Goal: Task Accomplishment & Management: Complete application form

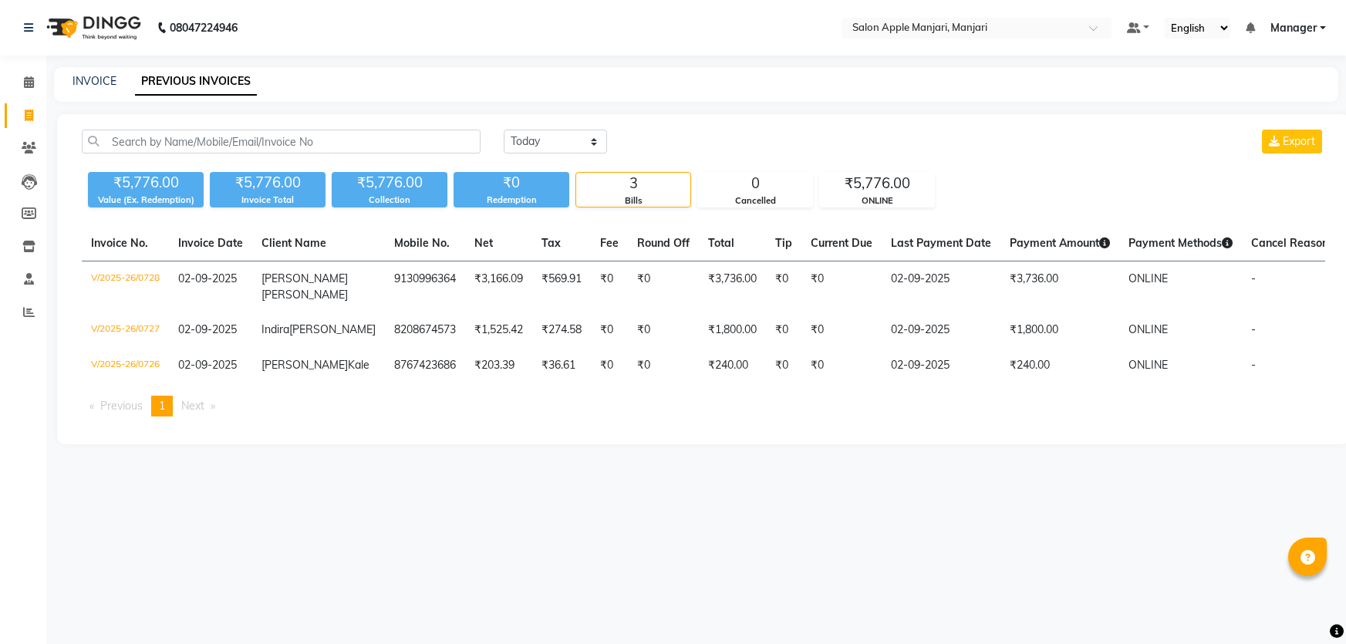
select select "[DATE]"
click at [31, 110] on icon at bounding box center [29, 116] width 8 height 12
select select "service"
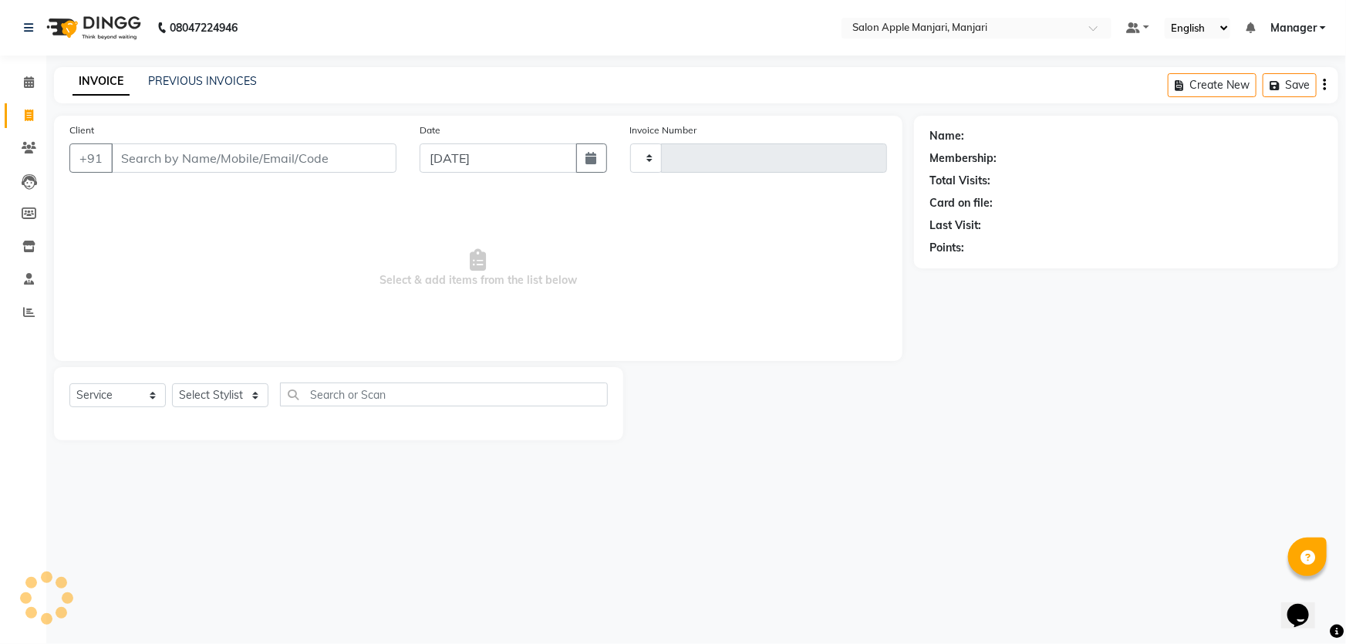
type input "0729"
select select "8088"
click at [216, 84] on link "PREVIOUS INVOICES" at bounding box center [202, 81] width 109 height 14
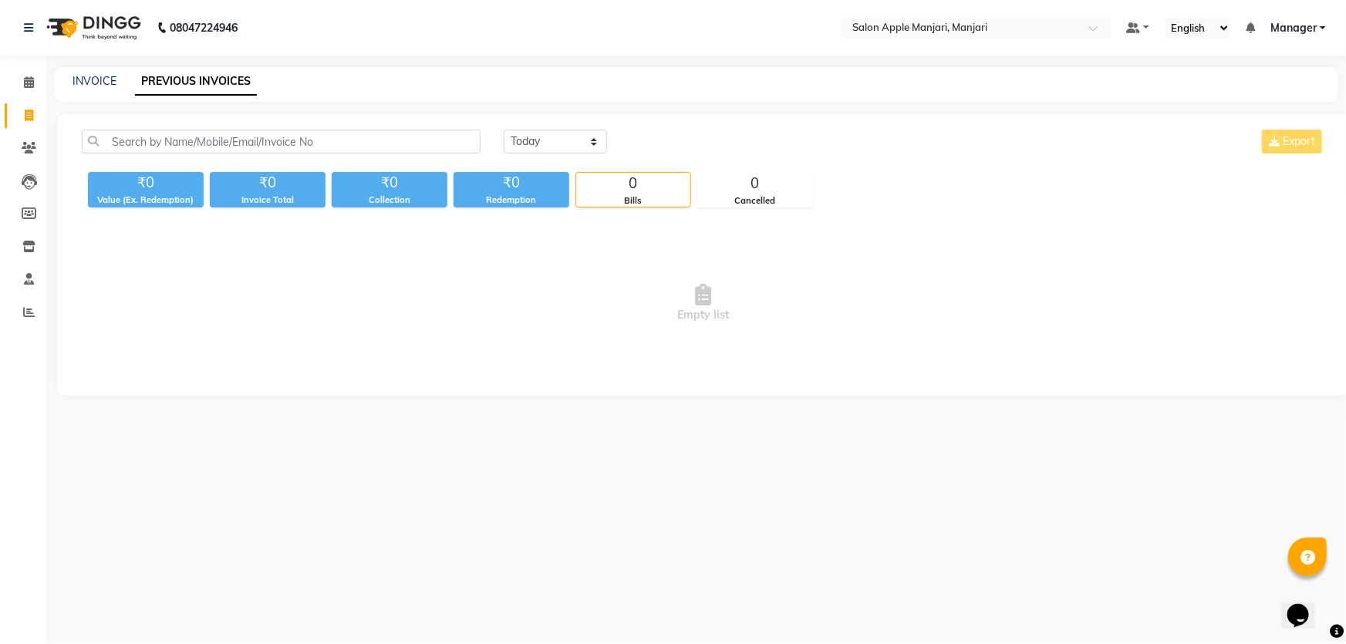
drag, startPoint x: 88, startPoint y: 95, endPoint x: 99, endPoint y: 96, distance: 10.8
click at [92, 93] on div "INVOICE PREVIOUS INVOICES" at bounding box center [696, 84] width 1284 height 35
click at [103, 84] on link "INVOICE" at bounding box center [95, 81] width 44 height 14
select select "8088"
select select "service"
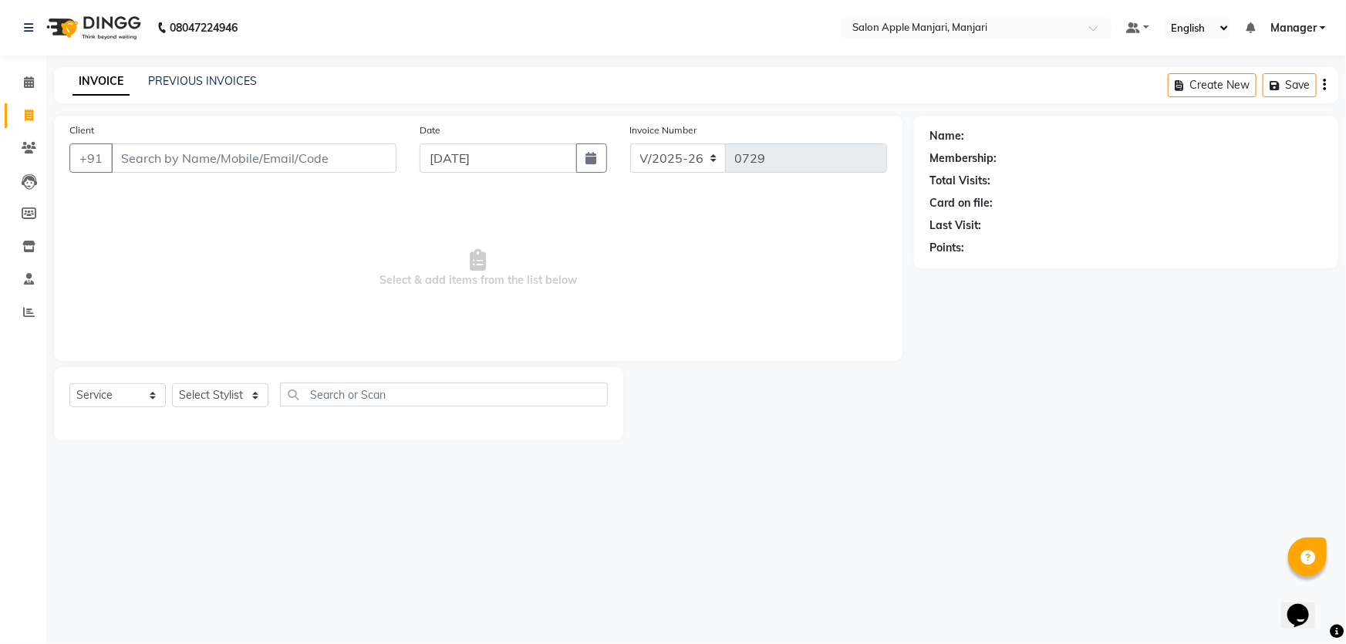
click at [179, 173] on input "Client" at bounding box center [253, 157] width 285 height 29
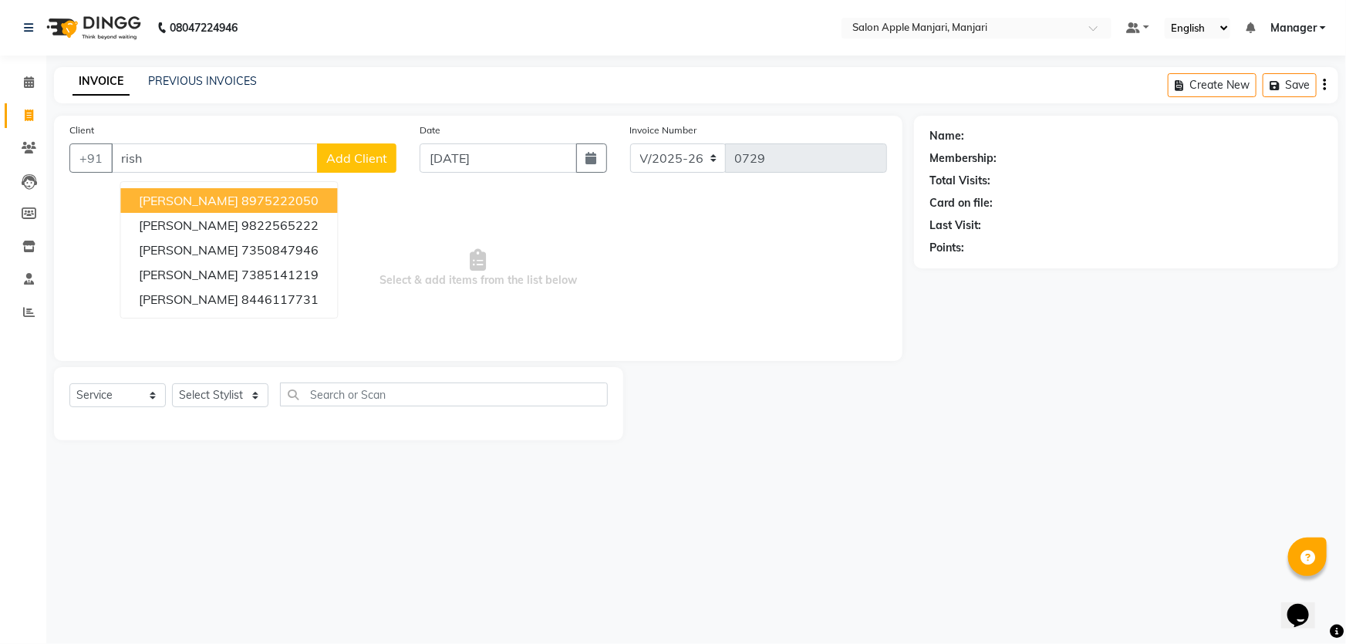
click at [217, 173] on input "rish" at bounding box center [214, 157] width 207 height 29
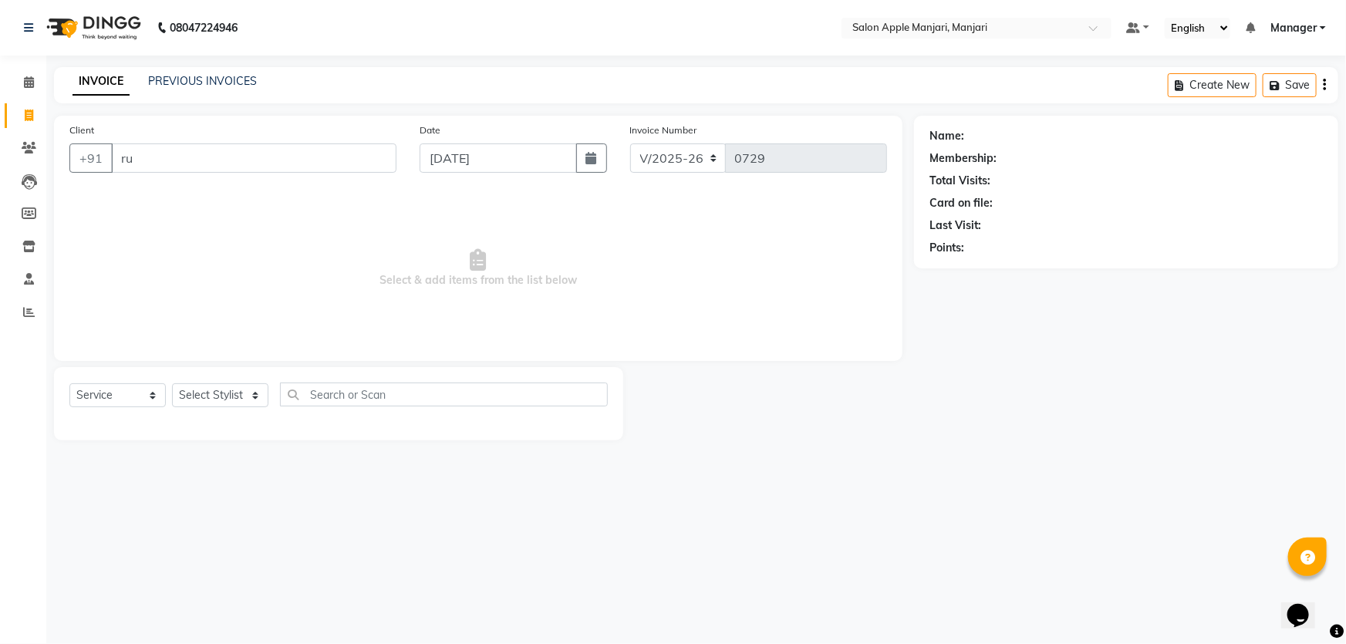
type input "r"
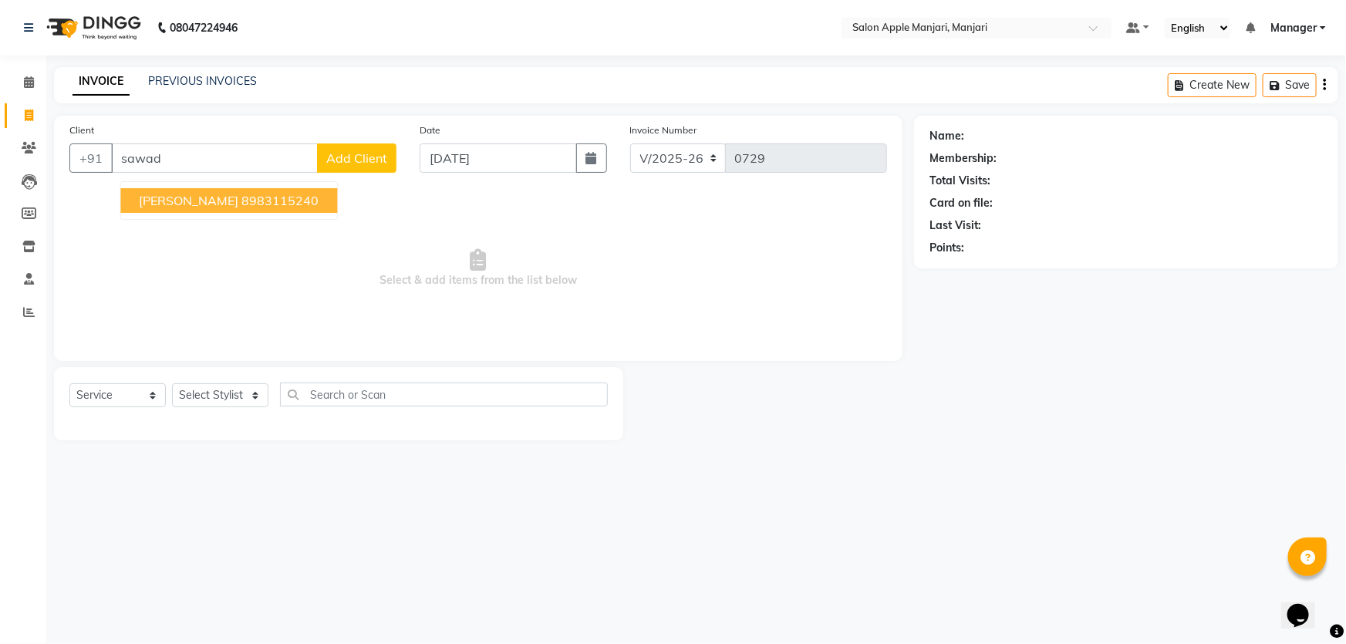
click at [216, 208] on span "[PERSON_NAME]" at bounding box center [188, 200] width 99 height 15
type input "8983115240"
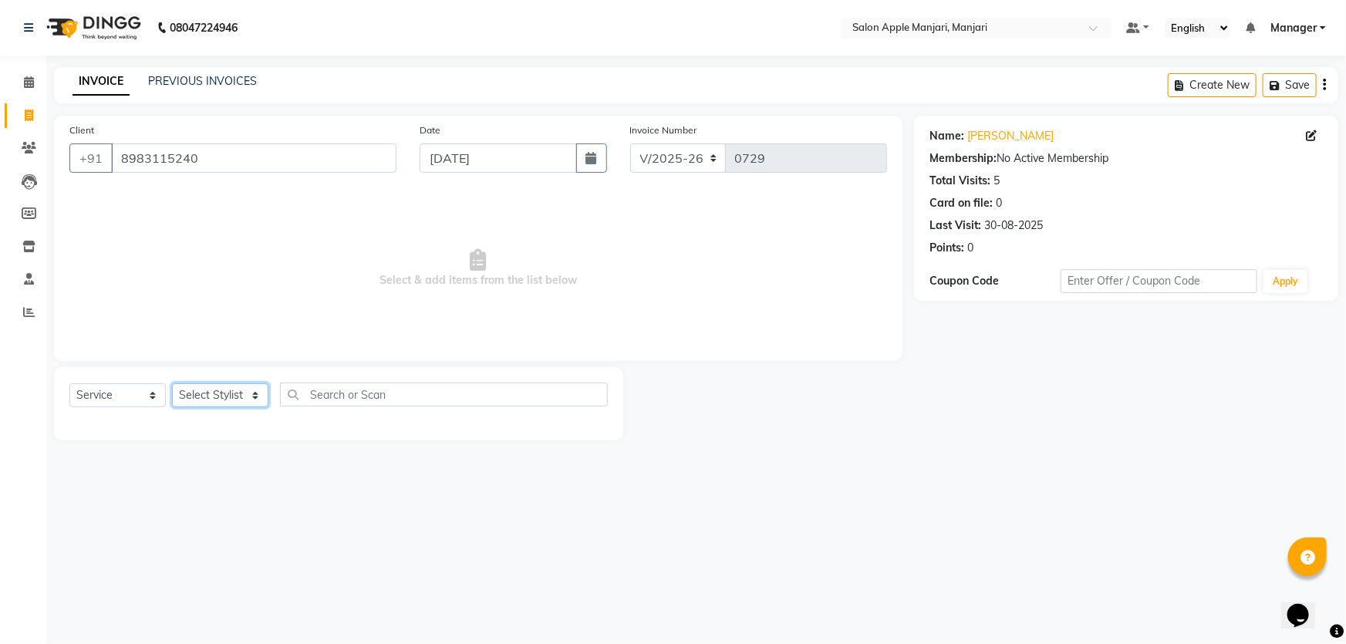
drag, startPoint x: 289, startPoint y: 440, endPoint x: 281, endPoint y: 450, distance: 12.6
click at [268, 407] on select "Select Stylist [PERSON_NAME] [PERSON_NAME] [PERSON_NAME] Manager [PERSON_NAME] …" at bounding box center [220, 395] width 96 height 24
select select "88882"
click at [177, 407] on select "Select Stylist [PERSON_NAME] [PERSON_NAME] [PERSON_NAME] Manager [PERSON_NAME] …" at bounding box center [220, 395] width 96 height 24
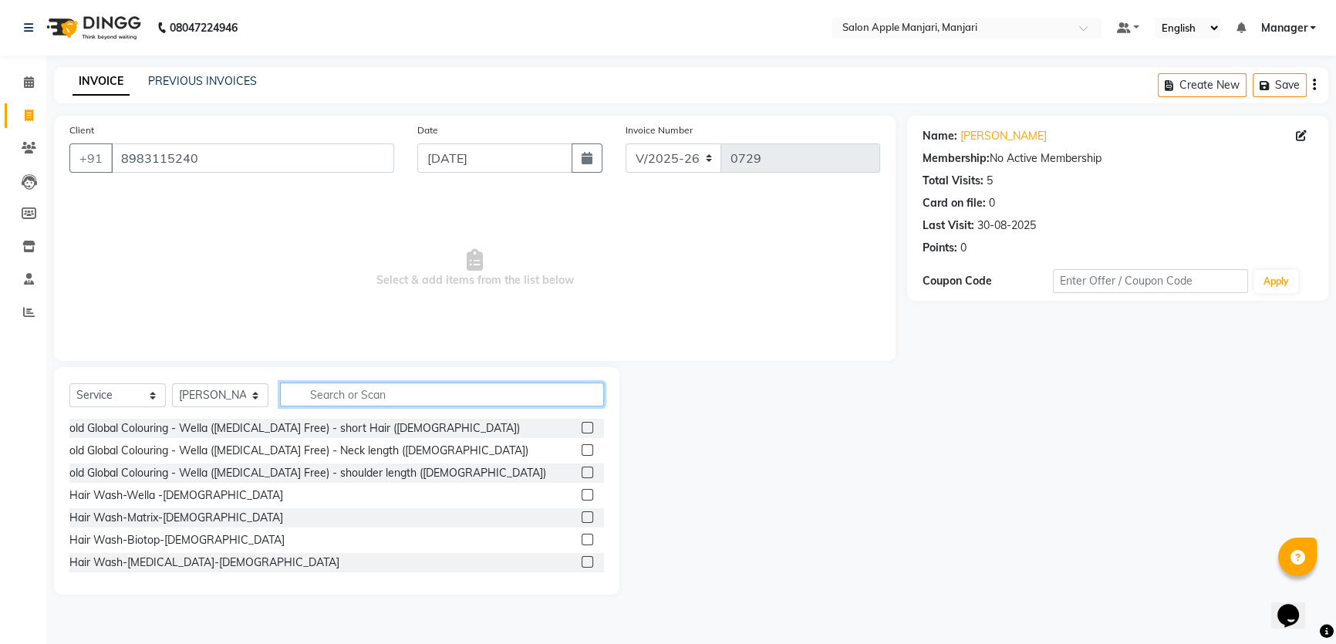
click at [435, 406] on input "text" at bounding box center [442, 395] width 324 height 24
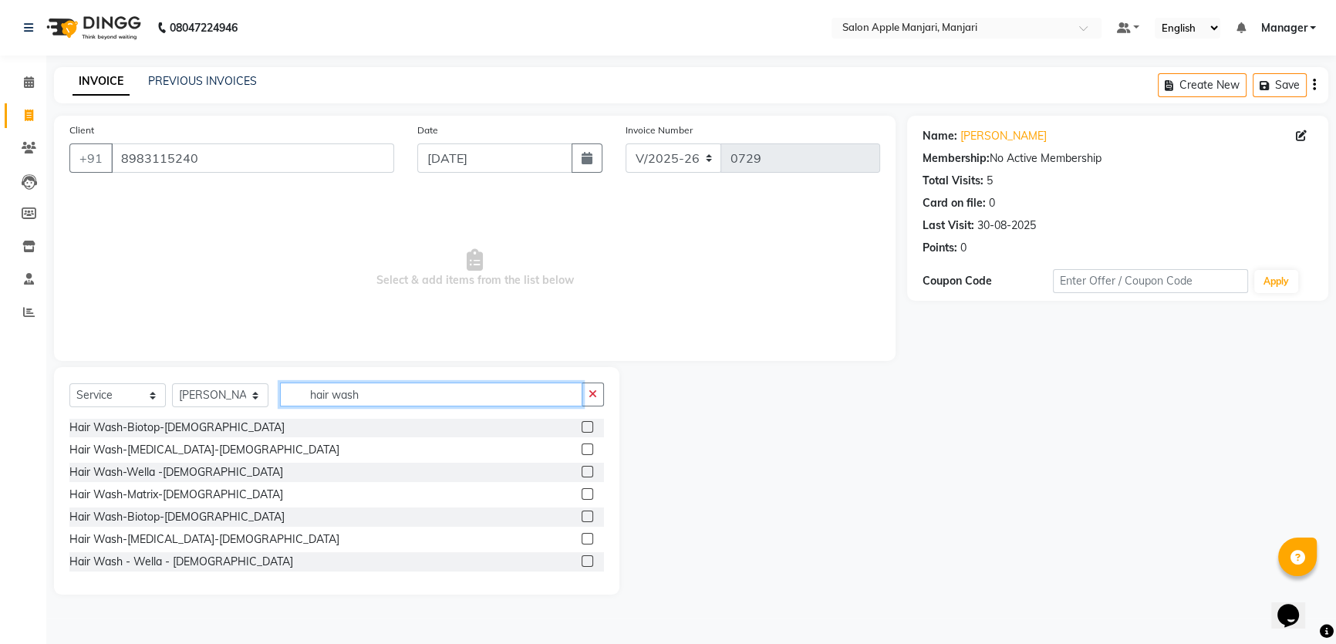
scroll to position [69, 0]
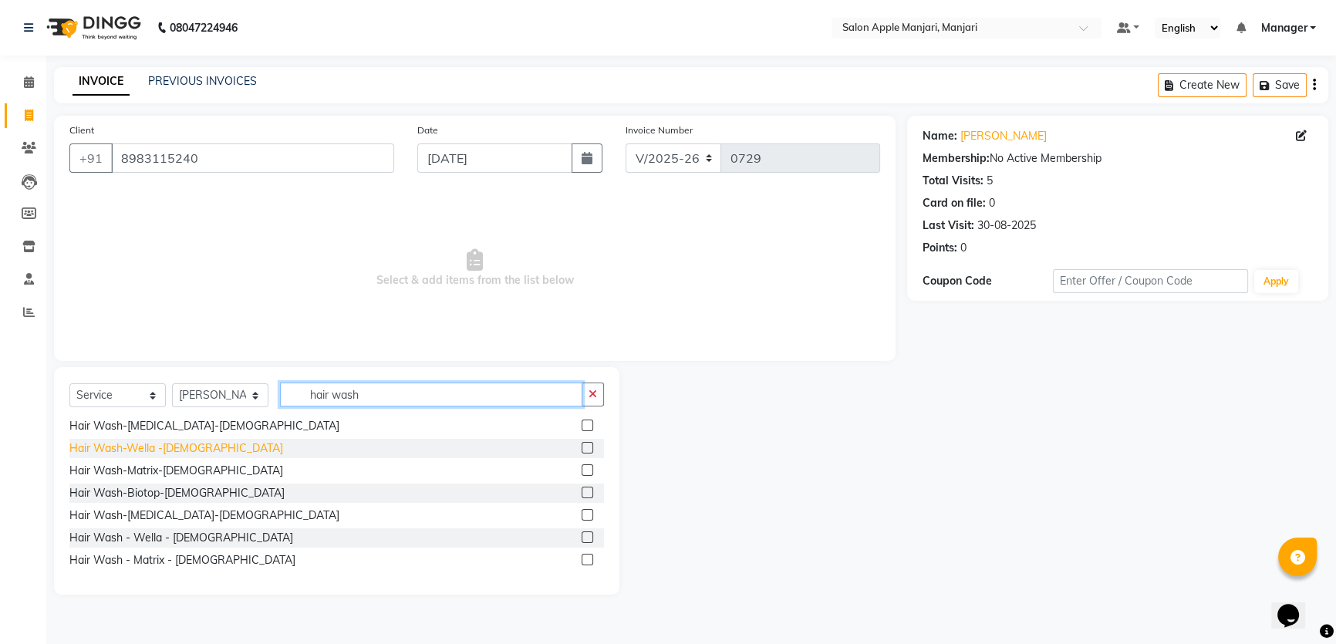
type input "hair wash"
click at [170, 457] on div "Hair Wash-Wella -[DEMOGRAPHIC_DATA]" at bounding box center [176, 448] width 214 height 16
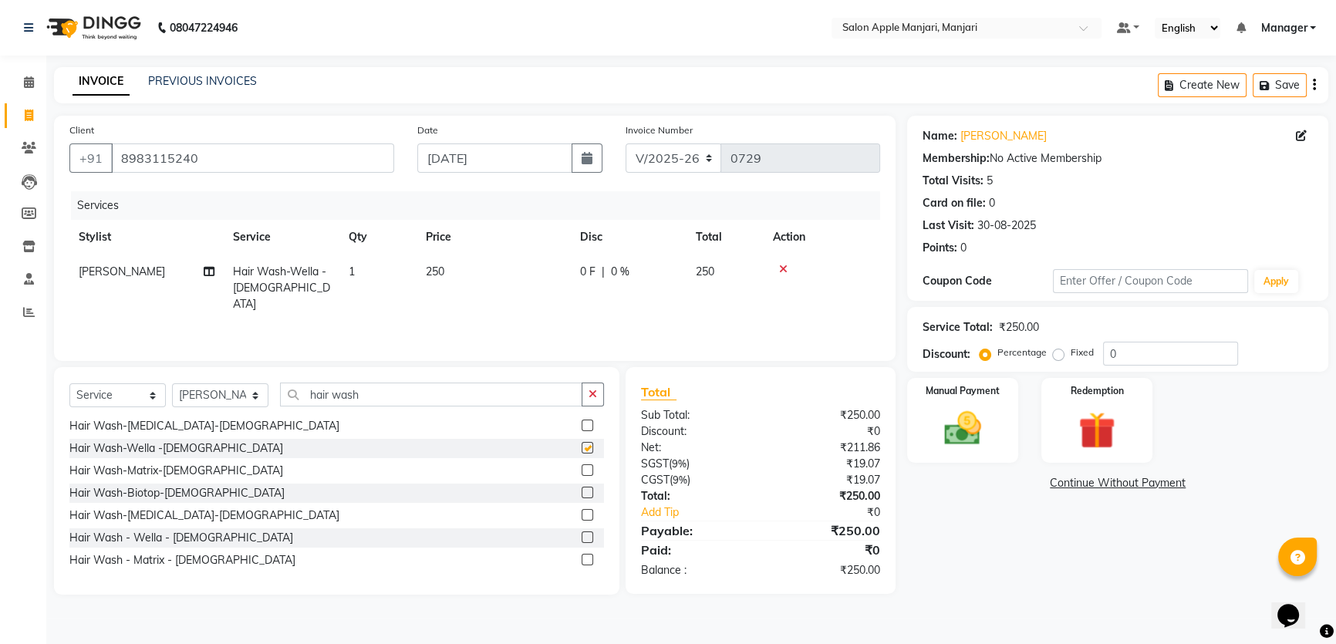
checkbox input "false"
click at [399, 406] on input "hair wash" at bounding box center [431, 395] width 302 height 24
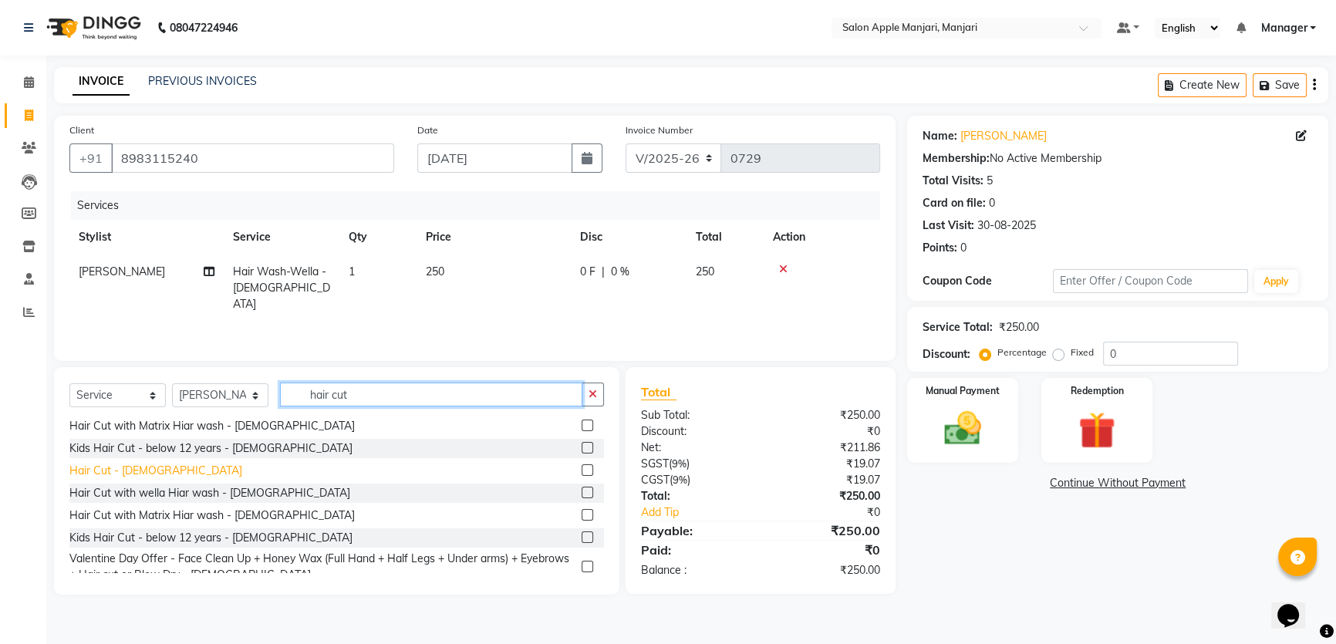
type input "hair cut"
click at [127, 479] on div "Hair Cut - [DEMOGRAPHIC_DATA]" at bounding box center [155, 471] width 173 height 16
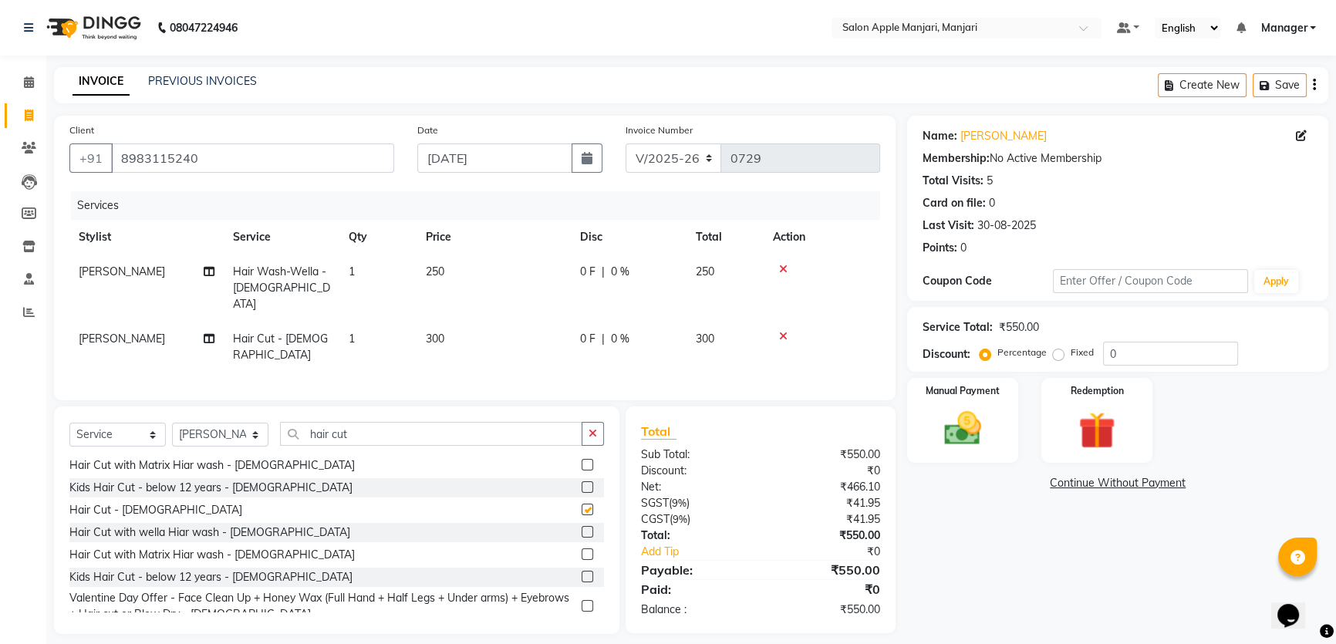
checkbox input "false"
drag, startPoint x: 420, startPoint y: 477, endPoint x: 335, endPoint y: 481, distance: 85.0
click at [344, 446] on input "hair cut" at bounding box center [431, 434] width 302 height 24
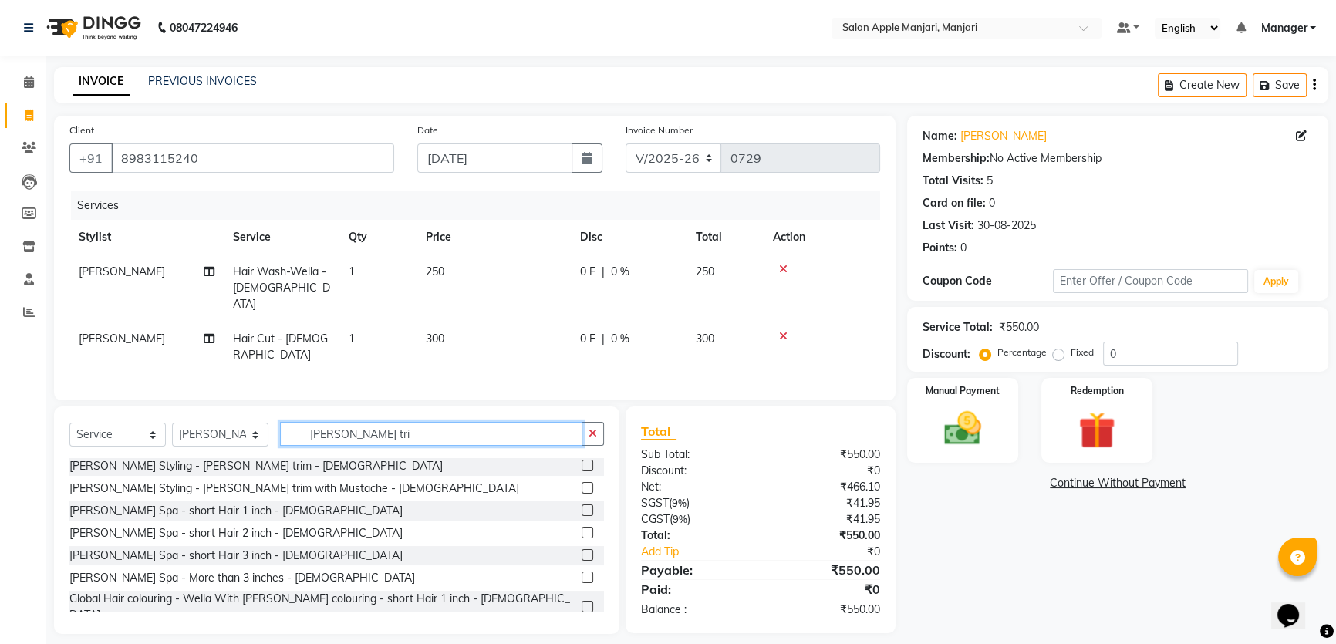
scroll to position [0, 0]
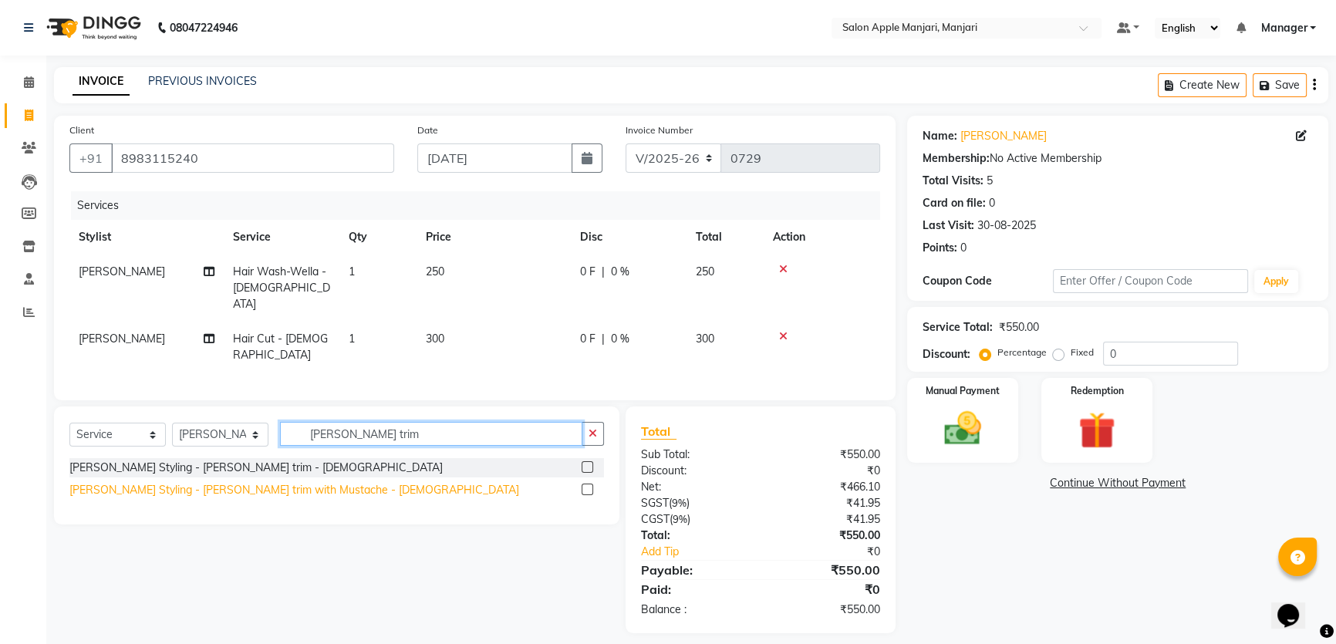
type input "[PERSON_NAME] trim"
click at [242, 498] on div "[PERSON_NAME] Styling - [PERSON_NAME] trim with Mustache - [DEMOGRAPHIC_DATA]" at bounding box center [294, 490] width 450 height 16
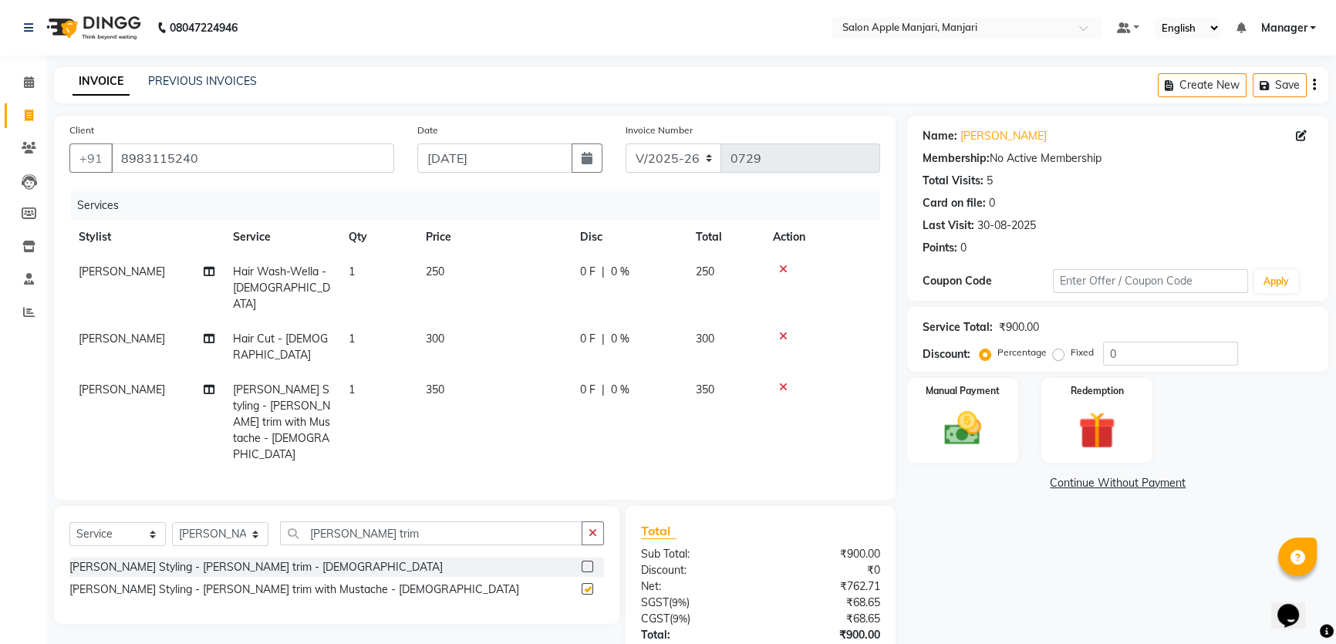
checkbox input "false"
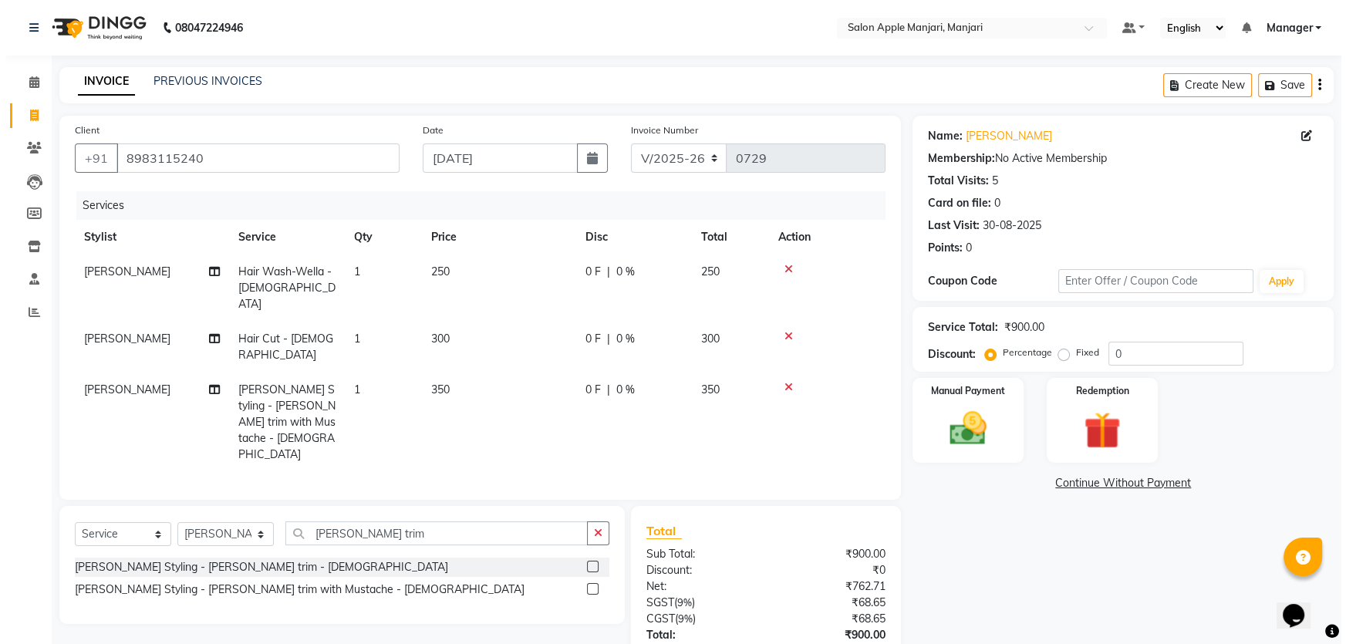
scroll to position [140, 0]
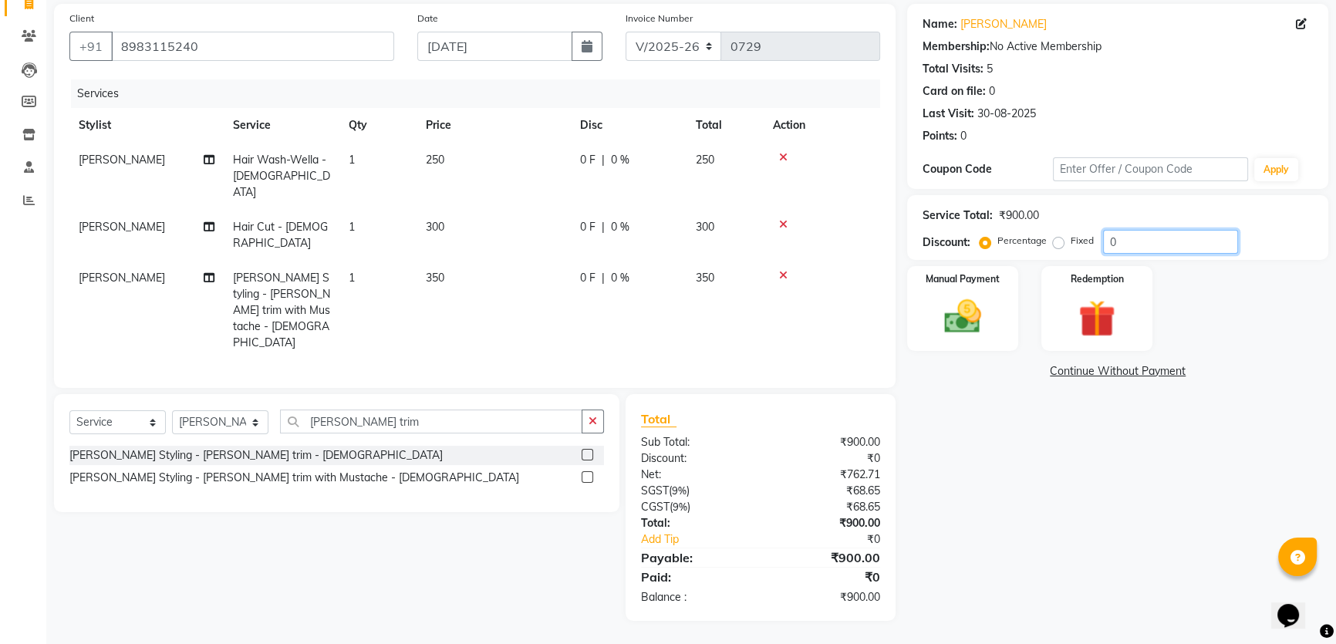
drag, startPoint x: 1140, startPoint y: 253, endPoint x: 1107, endPoint y: 265, distance: 35.4
click at [1105, 254] on div "Percentage Fixed 0" at bounding box center [1110, 242] width 255 height 24
type input "20"
click at [1047, 461] on div "Name: [PERSON_NAME] Membership: No Active Membership Total Visits: 5 Card on fi…" at bounding box center [1123, 312] width 433 height 617
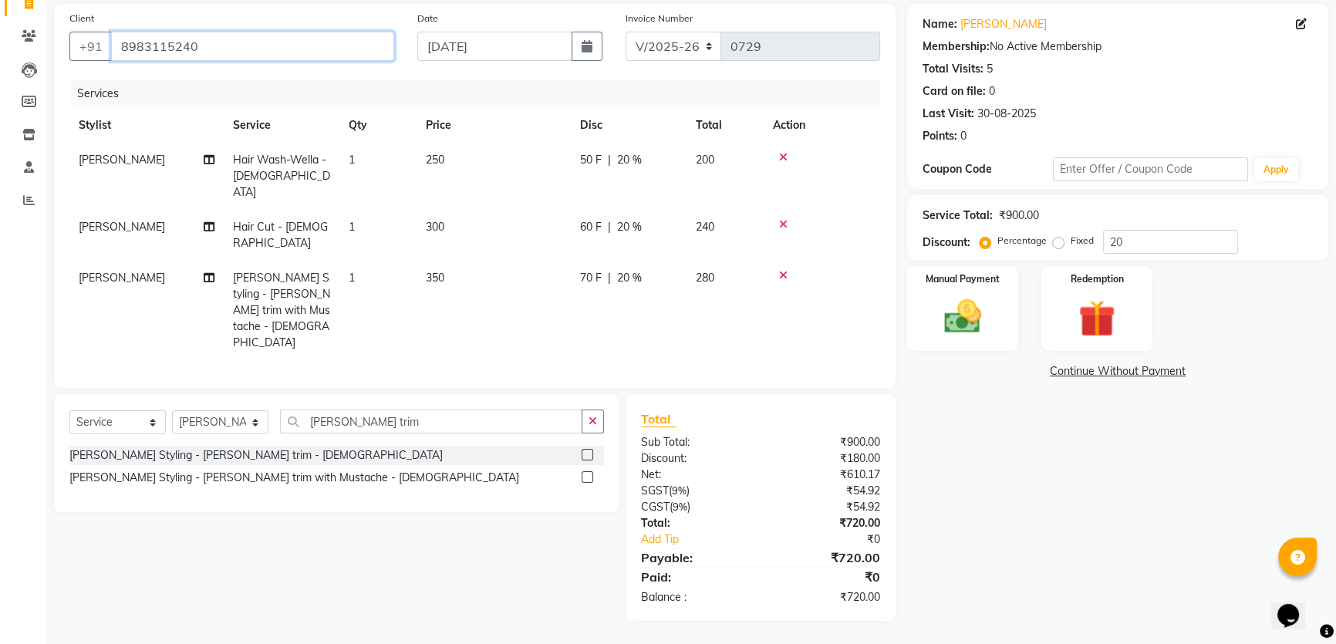
drag, startPoint x: 234, startPoint y: 43, endPoint x: 63, endPoint y: 32, distance: 170.8
click at [63, 32] on div "Client [PHONE_NUMBER]" at bounding box center [232, 41] width 348 height 63
type input "H"
type input "0"
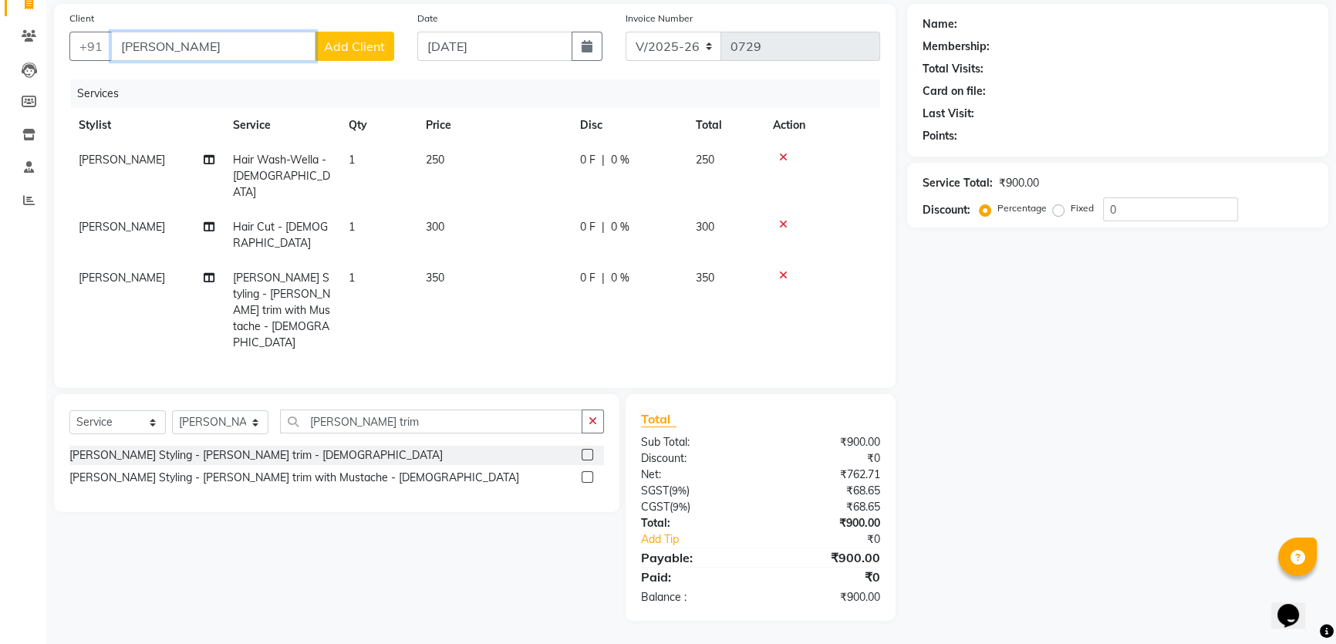
type input "[PERSON_NAME]"
click at [348, 44] on span "Add Client" at bounding box center [354, 46] width 61 height 15
select select "22"
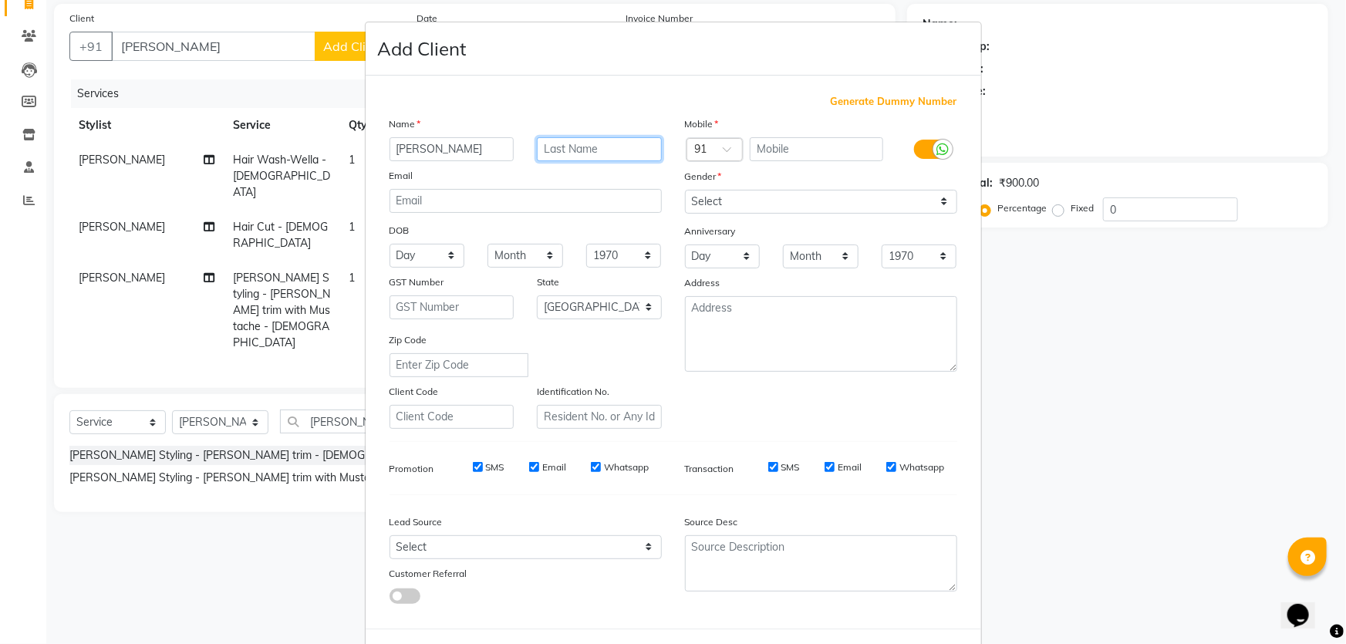
click at [611, 161] on input "text" at bounding box center [599, 149] width 125 height 24
type input "[PERSON_NAME]"
click at [815, 161] on input "text" at bounding box center [816, 149] width 133 height 24
type input "9920450423"
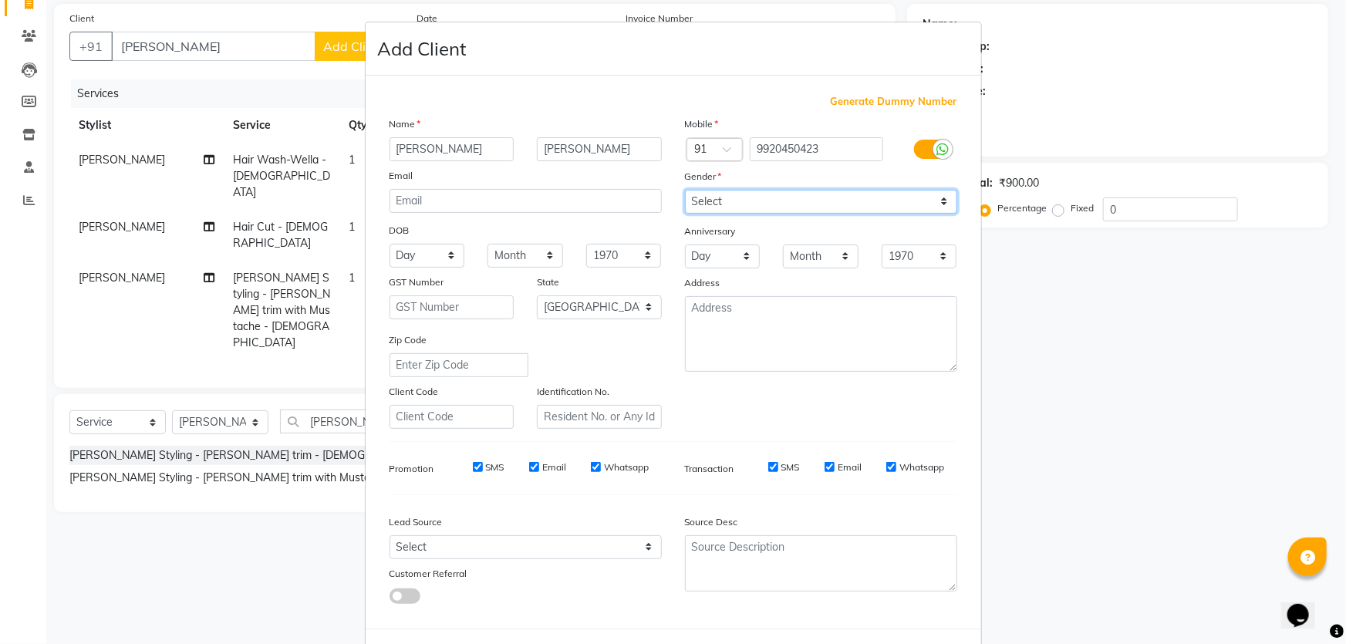
click at [942, 214] on select "Select [DEMOGRAPHIC_DATA] [DEMOGRAPHIC_DATA] Other Prefer Not To Say" at bounding box center [821, 202] width 272 height 24
select select "[DEMOGRAPHIC_DATA]"
click at [685, 214] on select "Select [DEMOGRAPHIC_DATA] [DEMOGRAPHIC_DATA] Other Prefer Not To Say" at bounding box center [821, 202] width 272 height 24
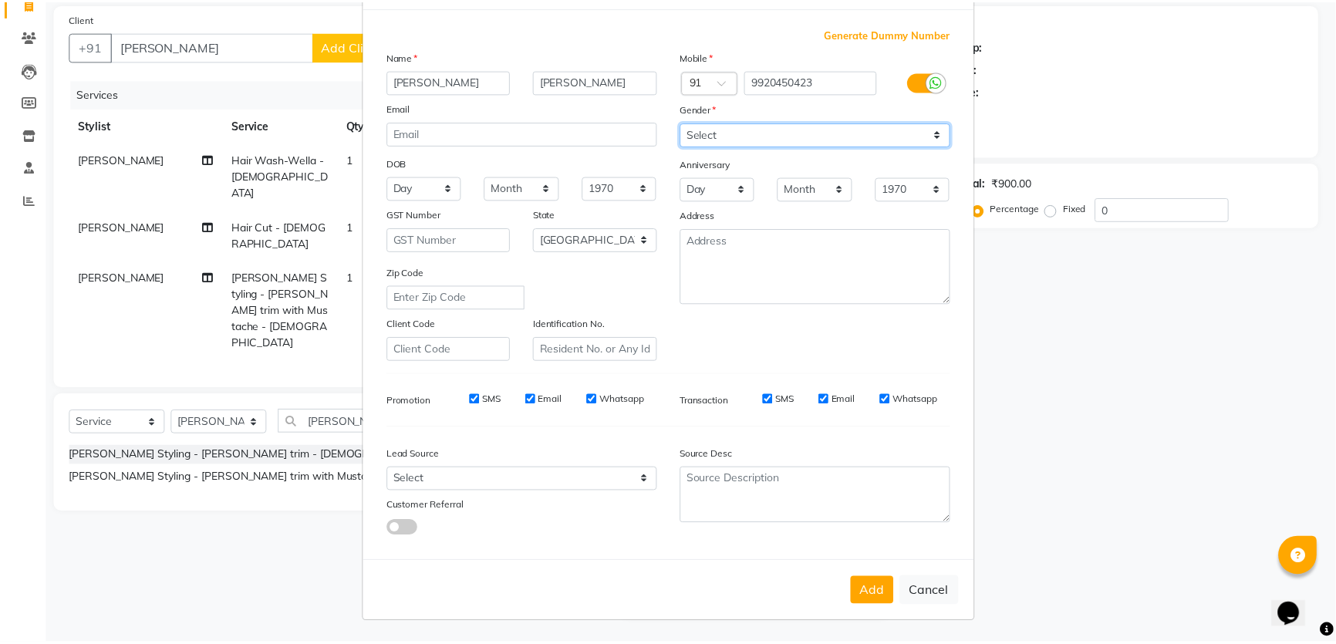
scroll to position [208, 0]
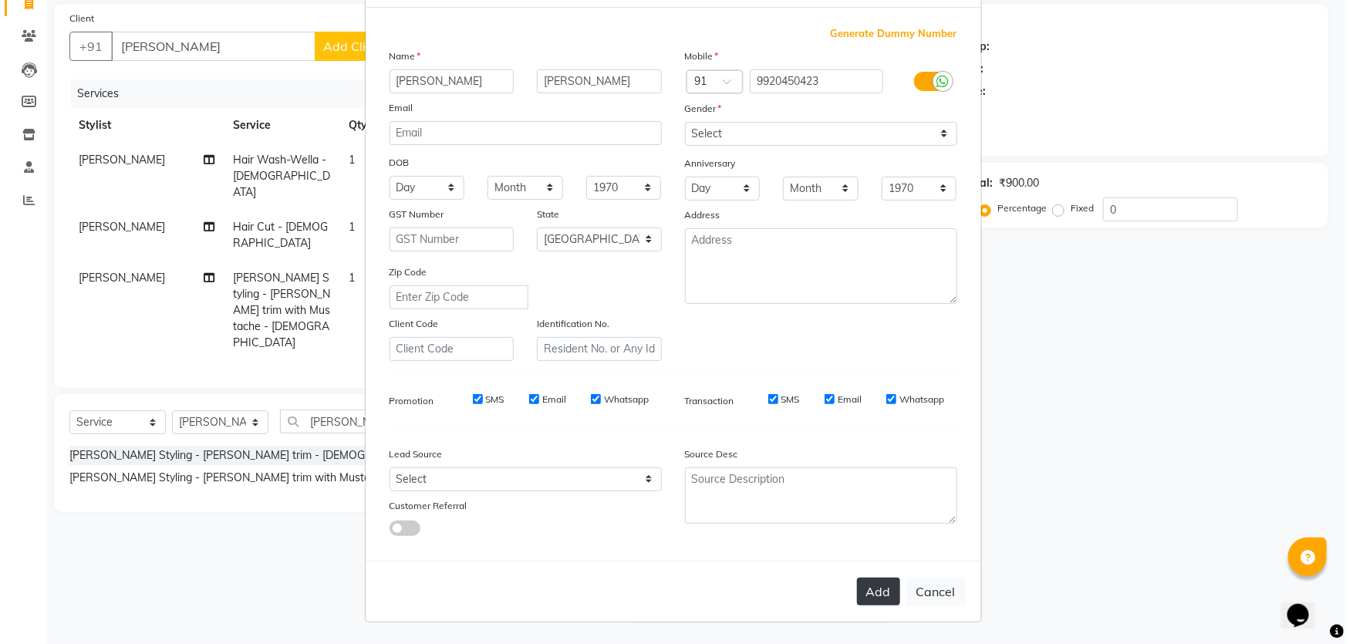
click at [866, 587] on button "Add" at bounding box center [878, 592] width 43 height 28
type input "9920450423"
select select
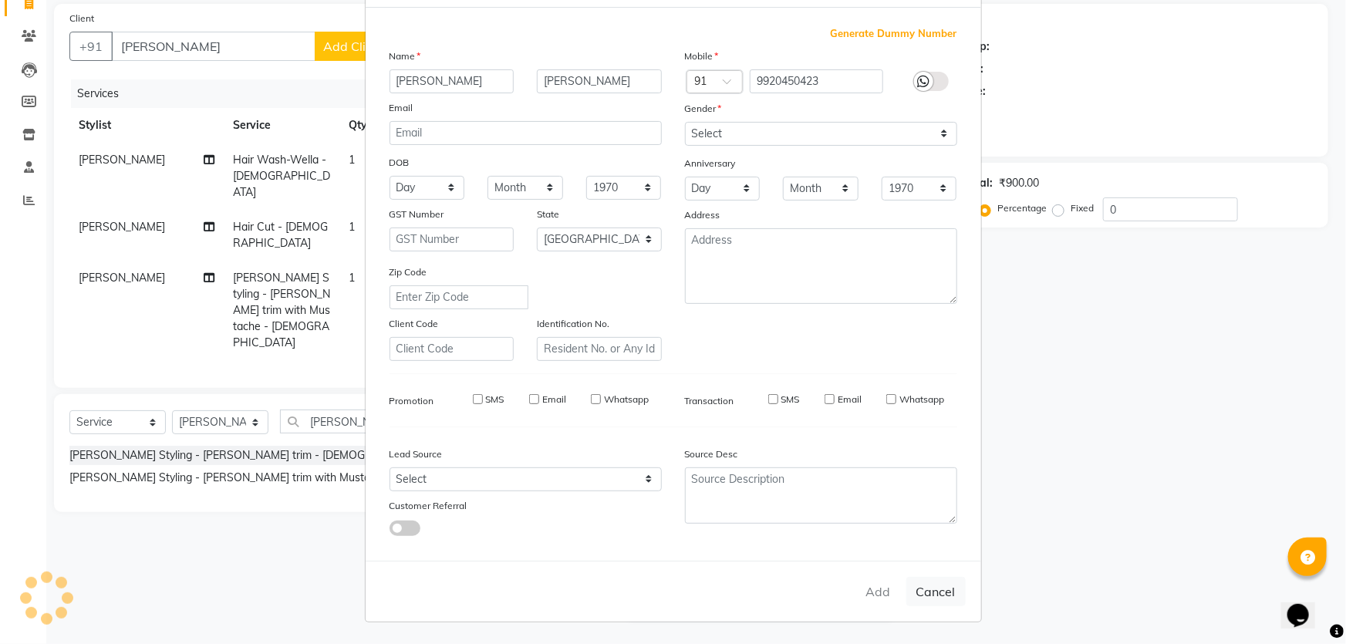
select select "null"
select select
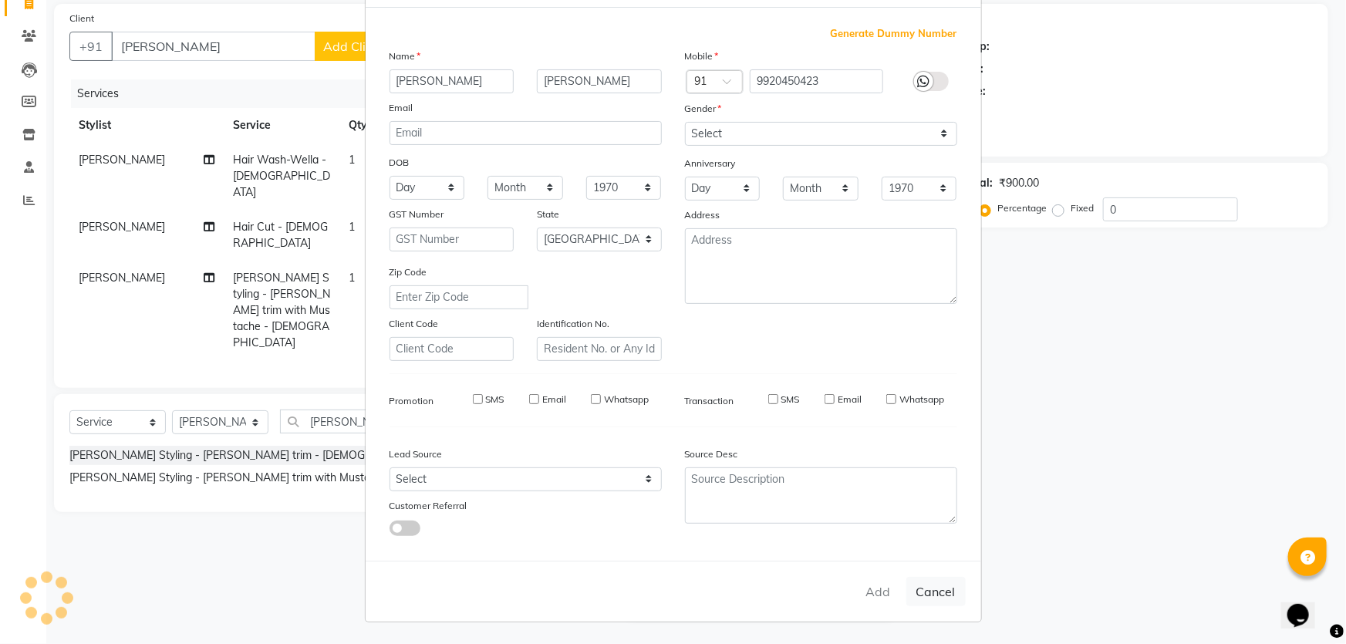
checkbox input "false"
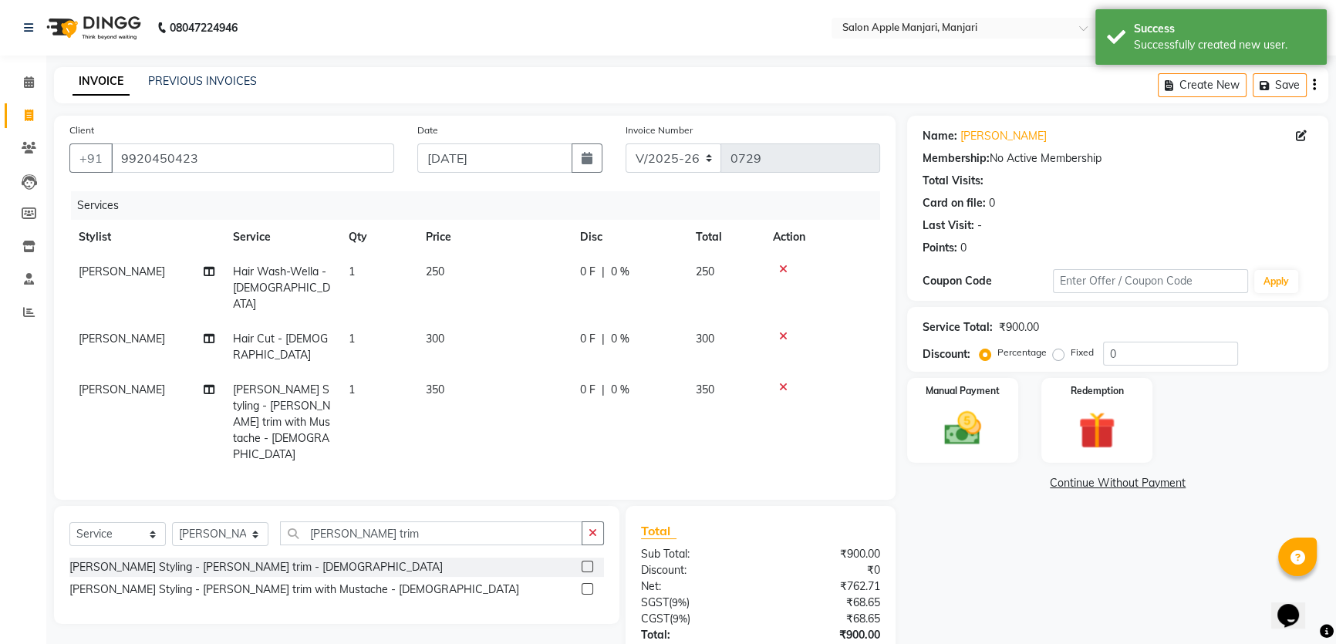
scroll to position [145, 0]
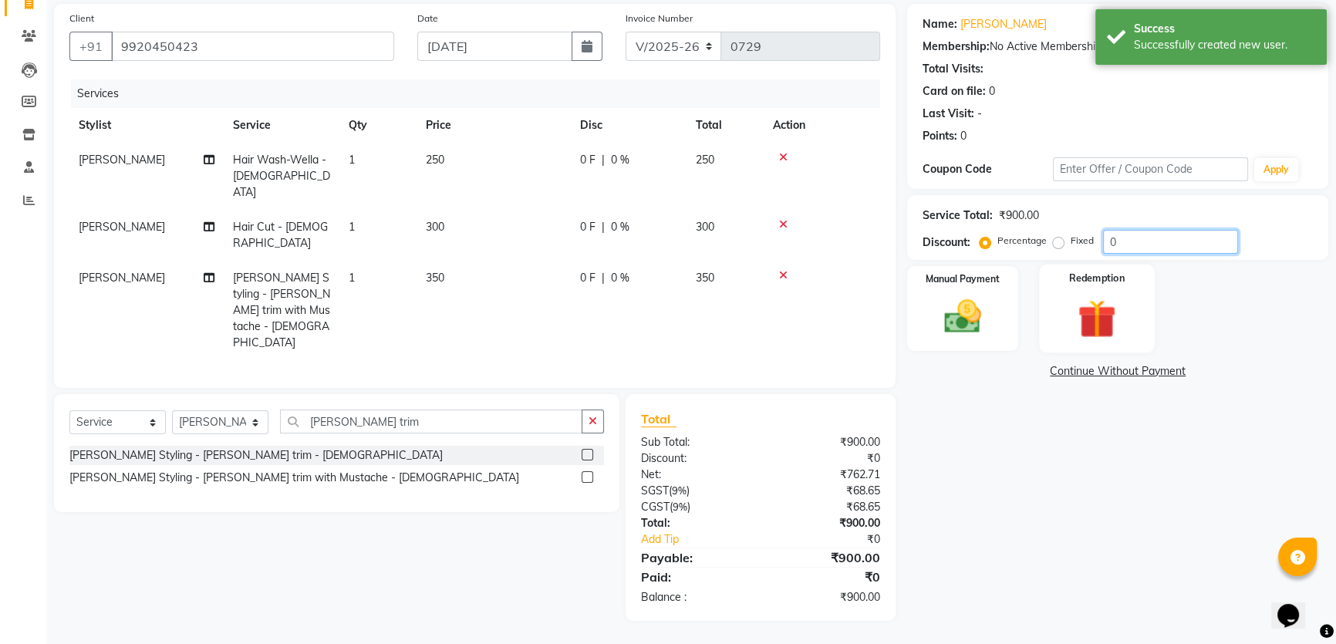
drag, startPoint x: 1144, startPoint y: 250, endPoint x: 1078, endPoint y: 301, distance: 83.0
click at [1074, 287] on div "Name: [PERSON_NAME] Membership: No Active Membership Total Visits: Card on file…" at bounding box center [1123, 312] width 433 height 617
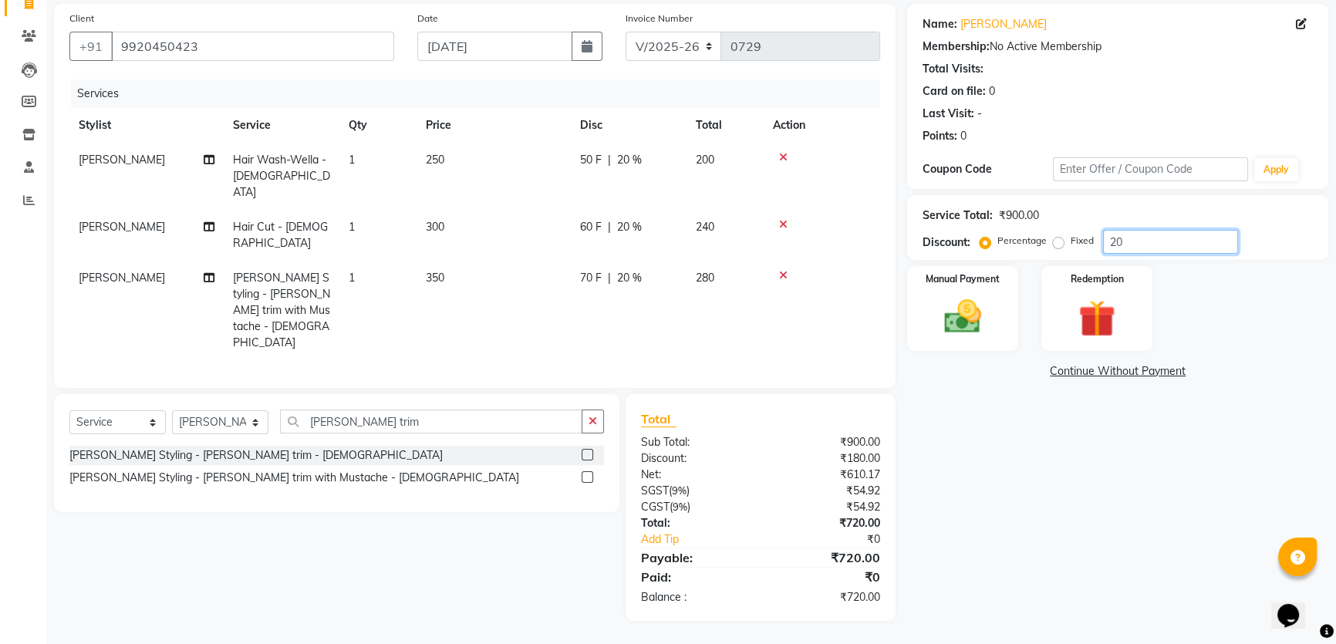
type input "20"
click at [1007, 561] on div "Name: [PERSON_NAME] Membership: No Active Membership Total Visits: Card on file…" at bounding box center [1123, 312] width 433 height 617
click at [977, 339] on img at bounding box center [963, 317] width 62 height 44
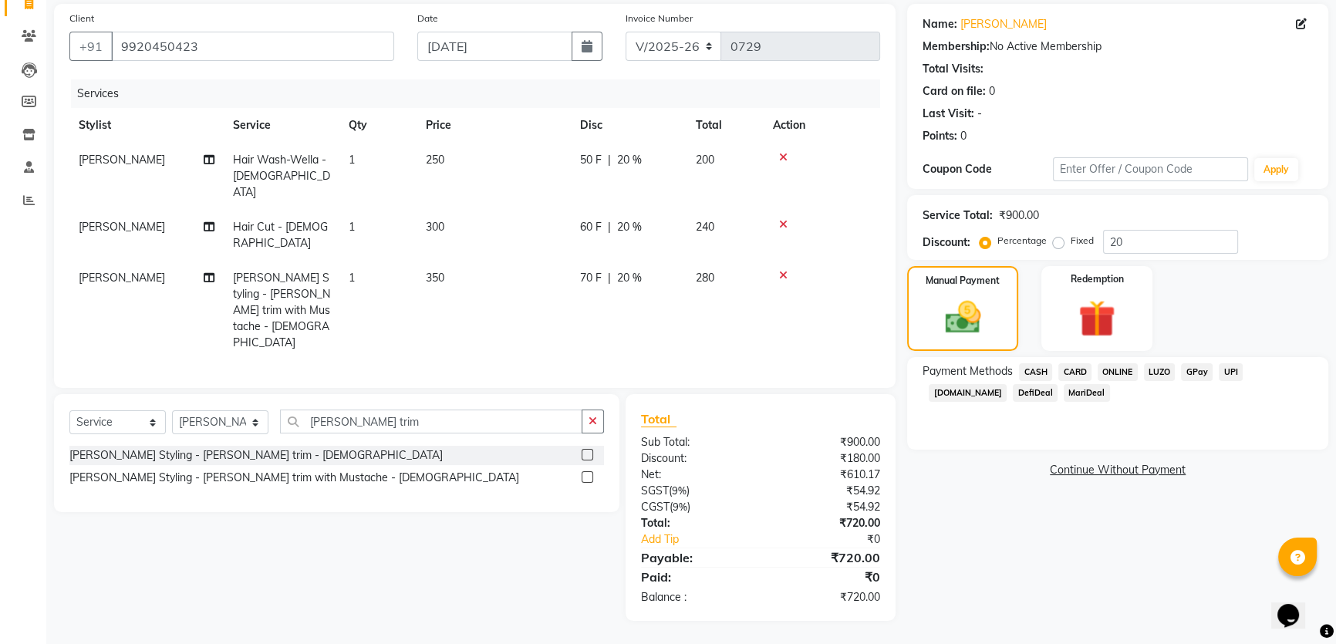
drag, startPoint x: 1139, startPoint y: 393, endPoint x: 1134, endPoint y: 423, distance: 30.6
click at [1138, 381] on span "ONLINE" at bounding box center [1118, 372] width 40 height 18
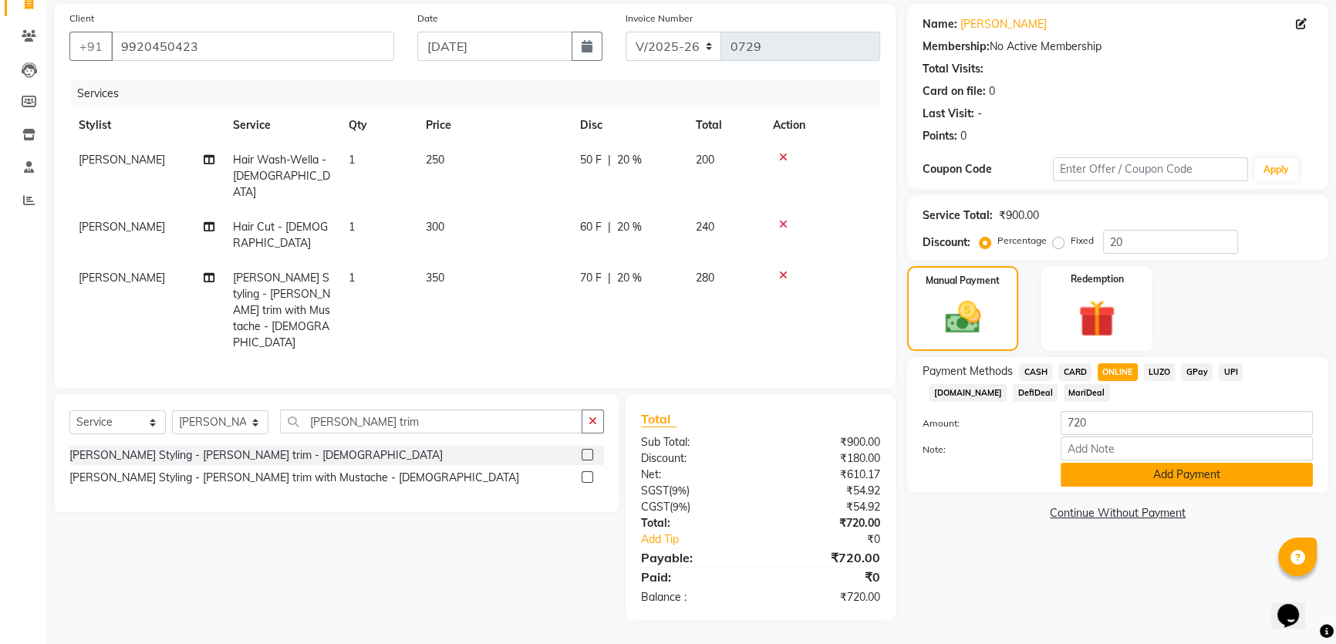
click at [1152, 487] on button "Add Payment" at bounding box center [1187, 475] width 252 height 24
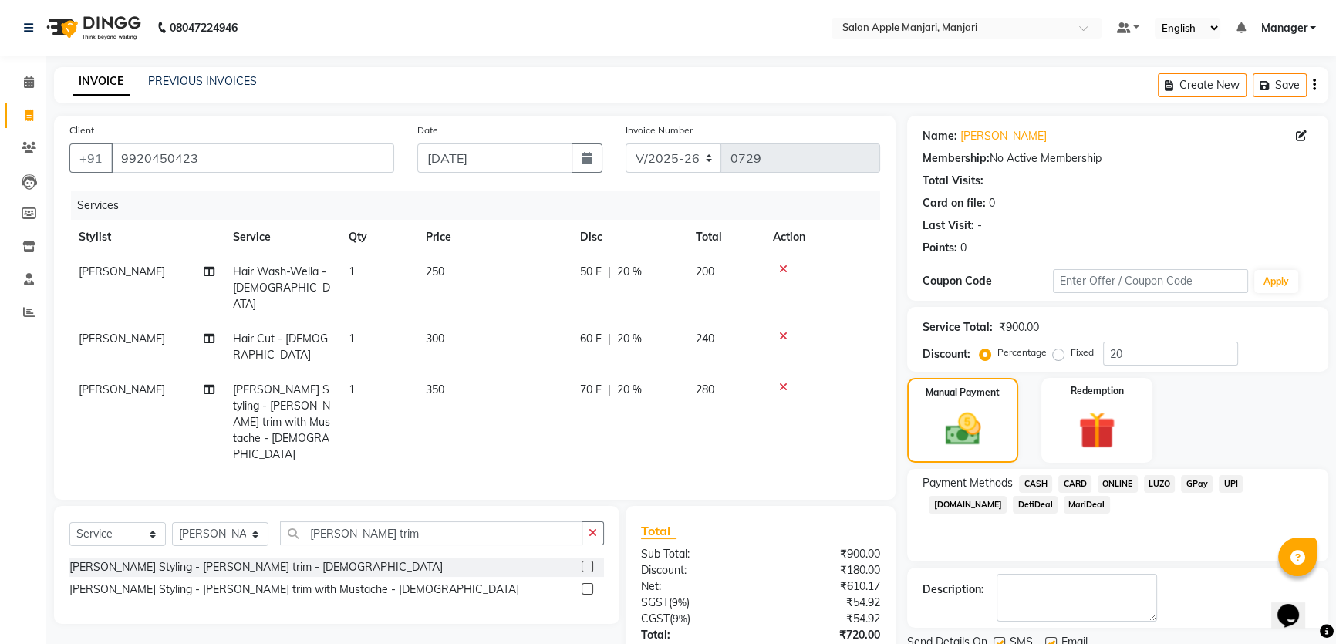
scroll to position [177, 0]
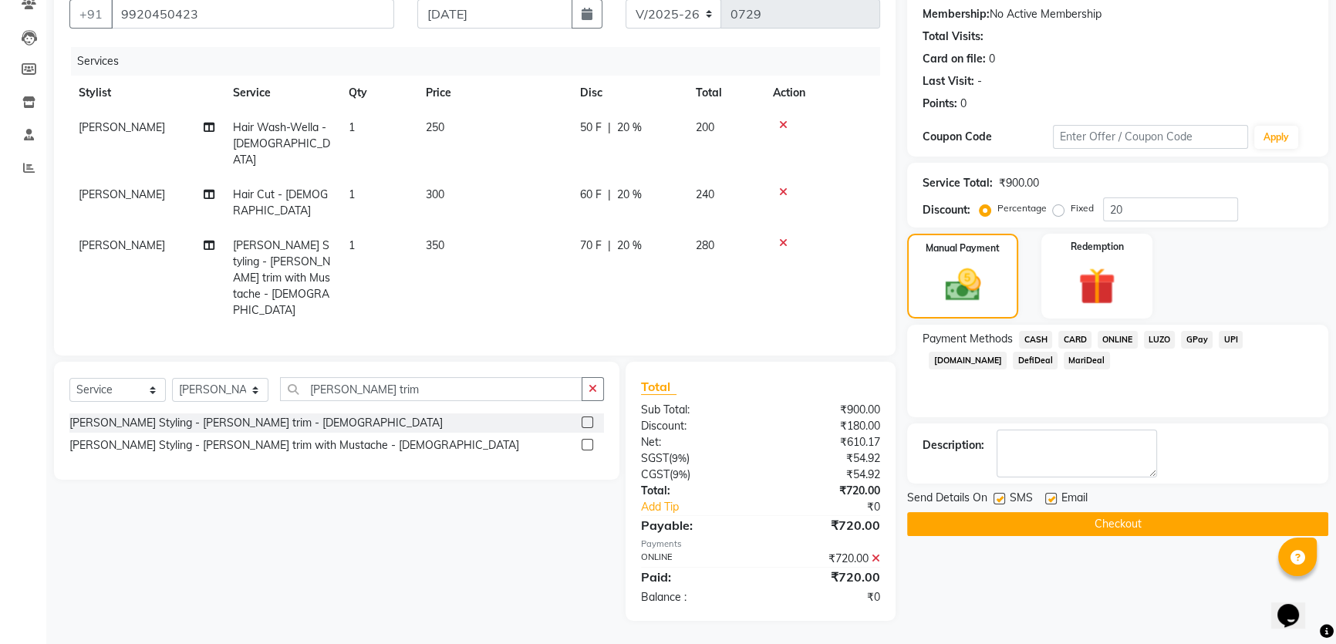
click at [1058, 536] on button "Checkout" at bounding box center [1117, 524] width 421 height 24
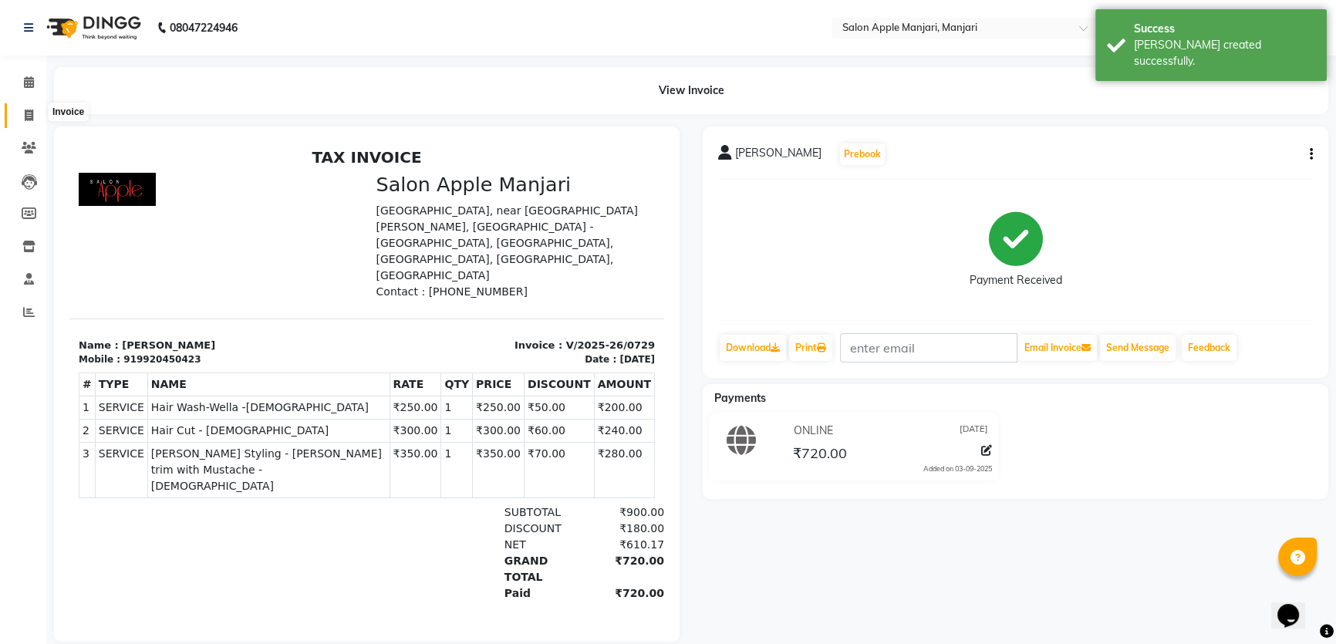
click at [25, 121] on span at bounding box center [28, 116] width 27 height 18
select select "service"
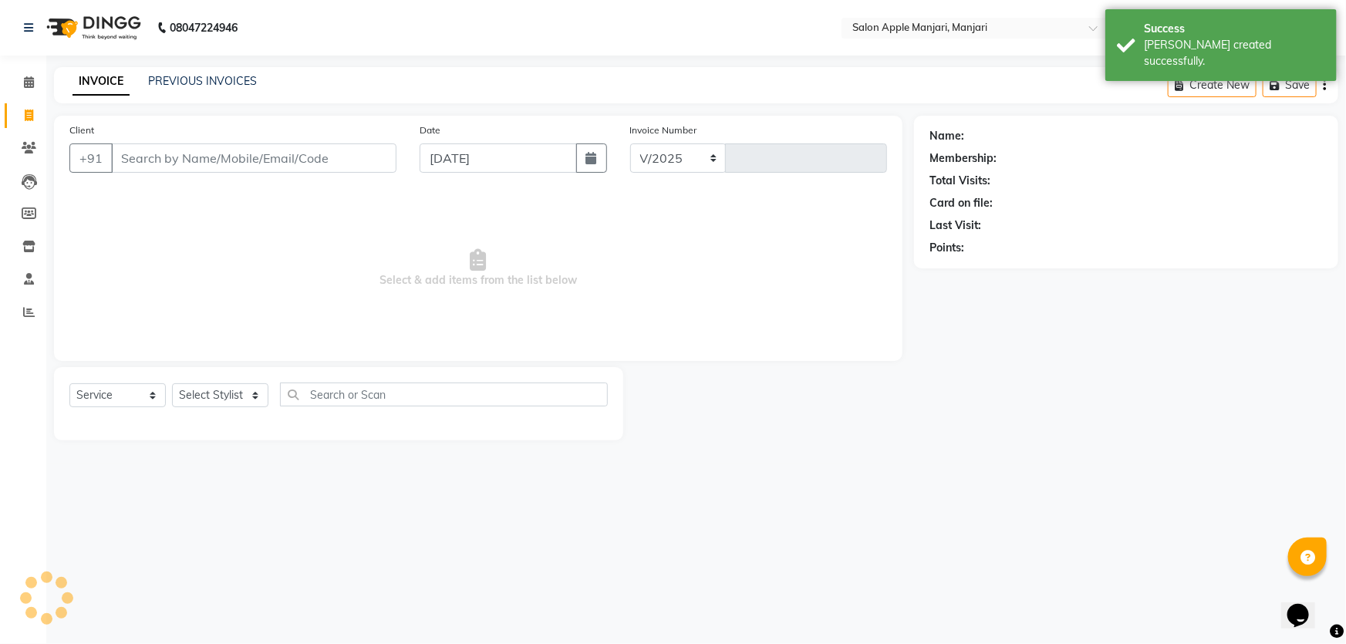
select select "8088"
type input "0730"
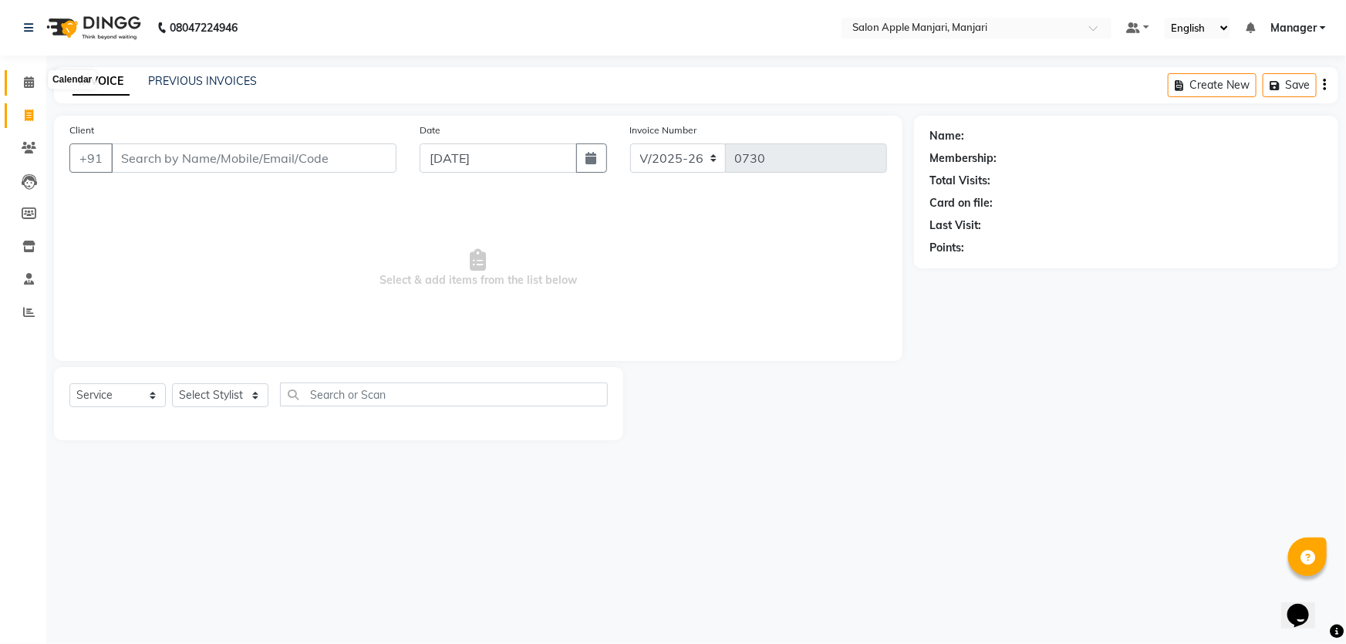
click at [32, 83] on icon at bounding box center [29, 82] width 10 height 12
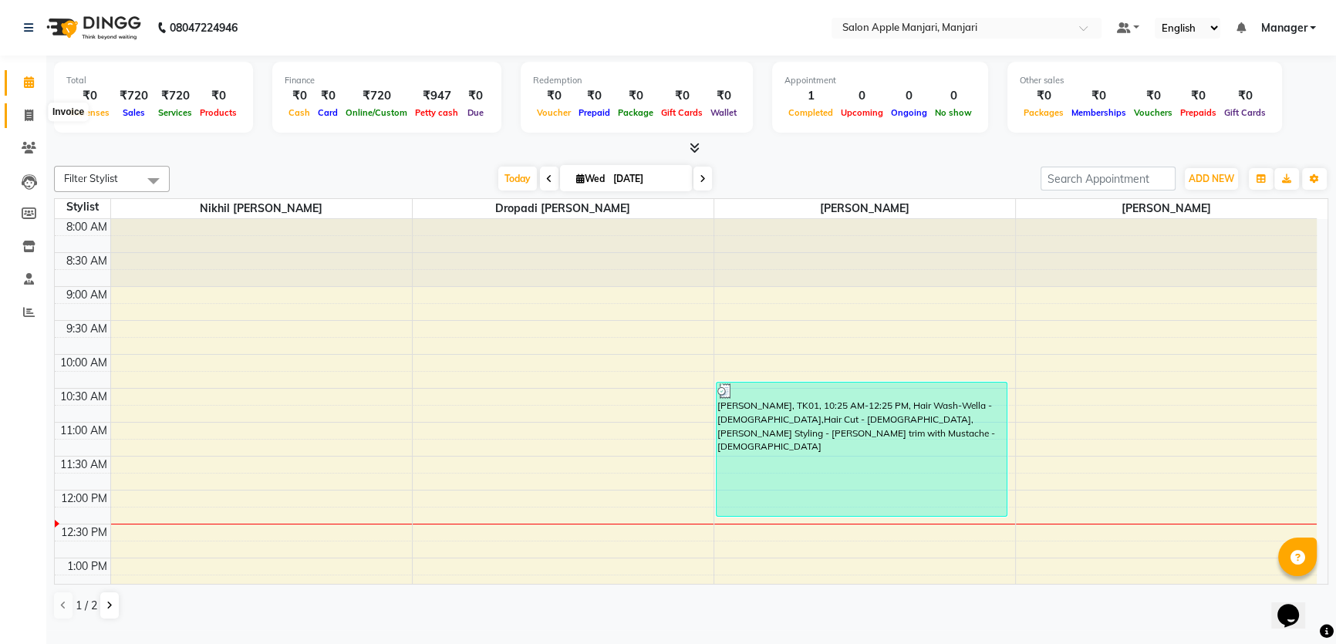
click at [25, 120] on icon at bounding box center [29, 116] width 8 height 12
select select "8088"
select select "service"
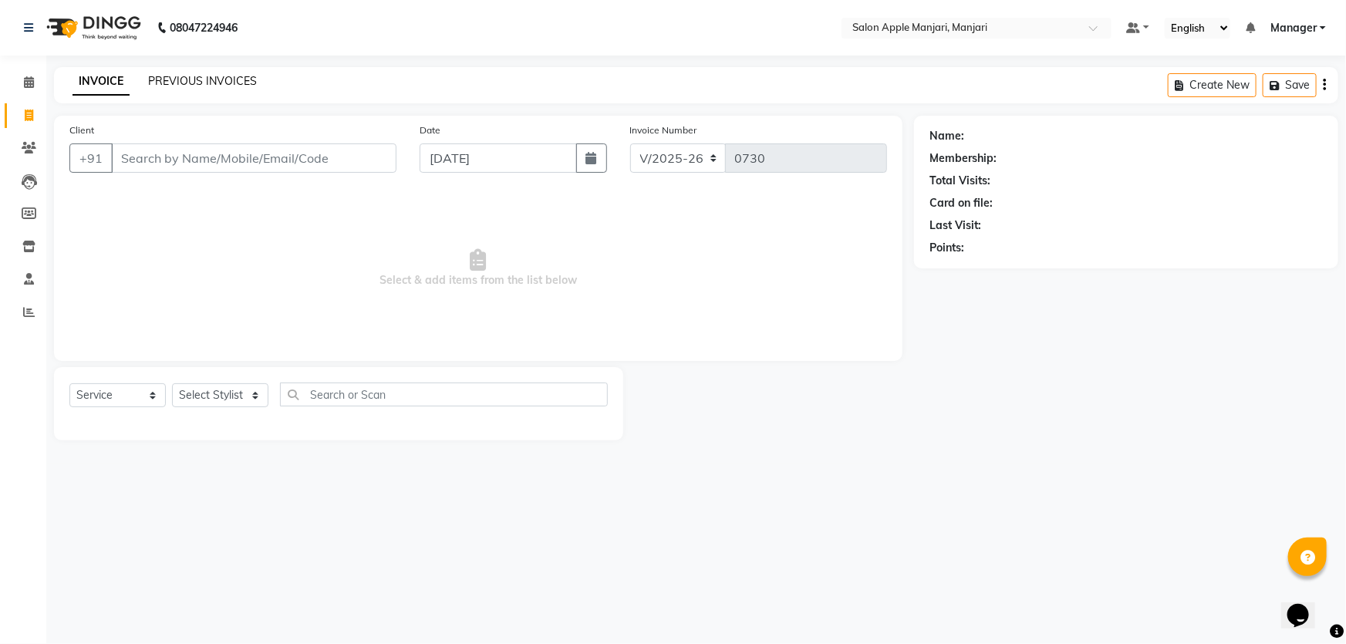
click at [175, 86] on link "PREVIOUS INVOICES" at bounding box center [202, 81] width 109 height 14
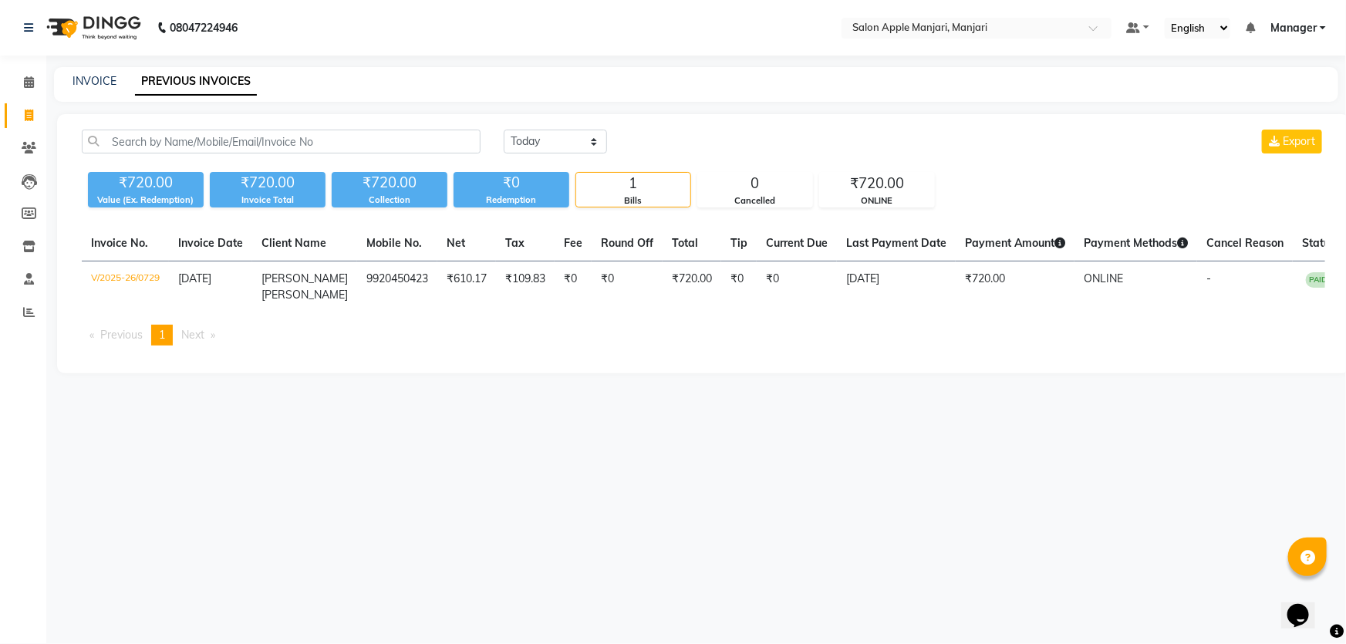
click at [32, 115] on icon at bounding box center [29, 116] width 8 height 12
select select "service"
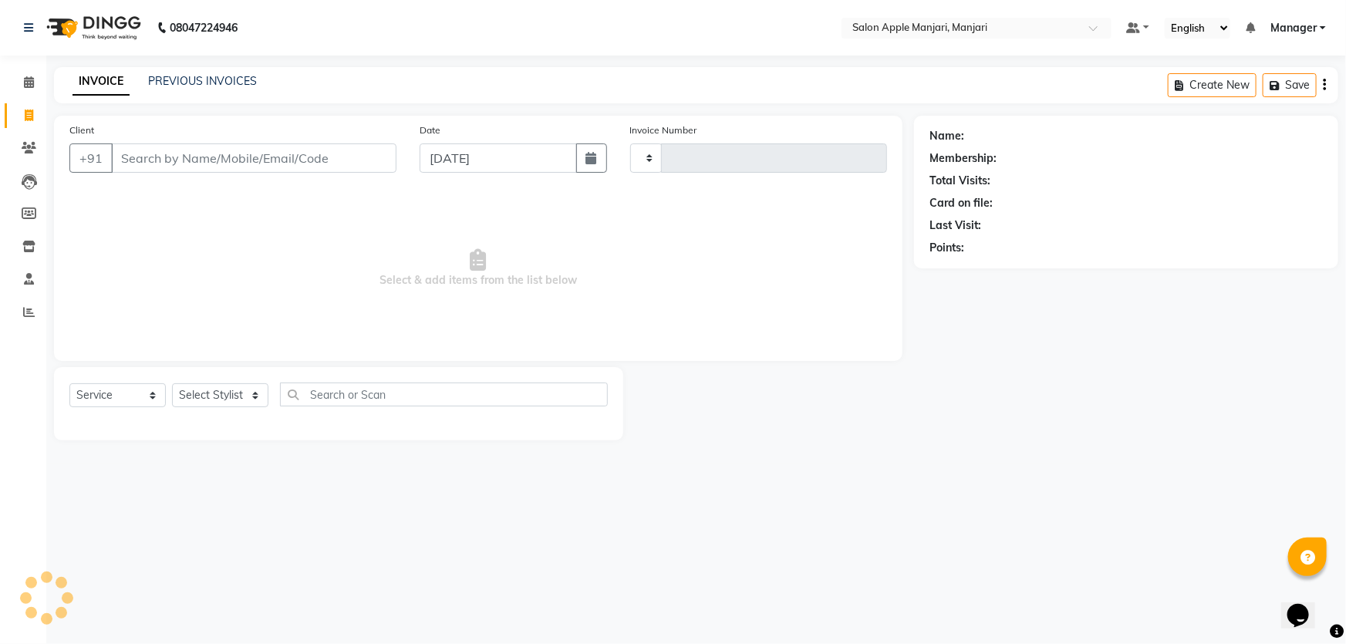
type input "0730"
select select "8088"
click at [191, 173] on input "Client" at bounding box center [253, 157] width 285 height 29
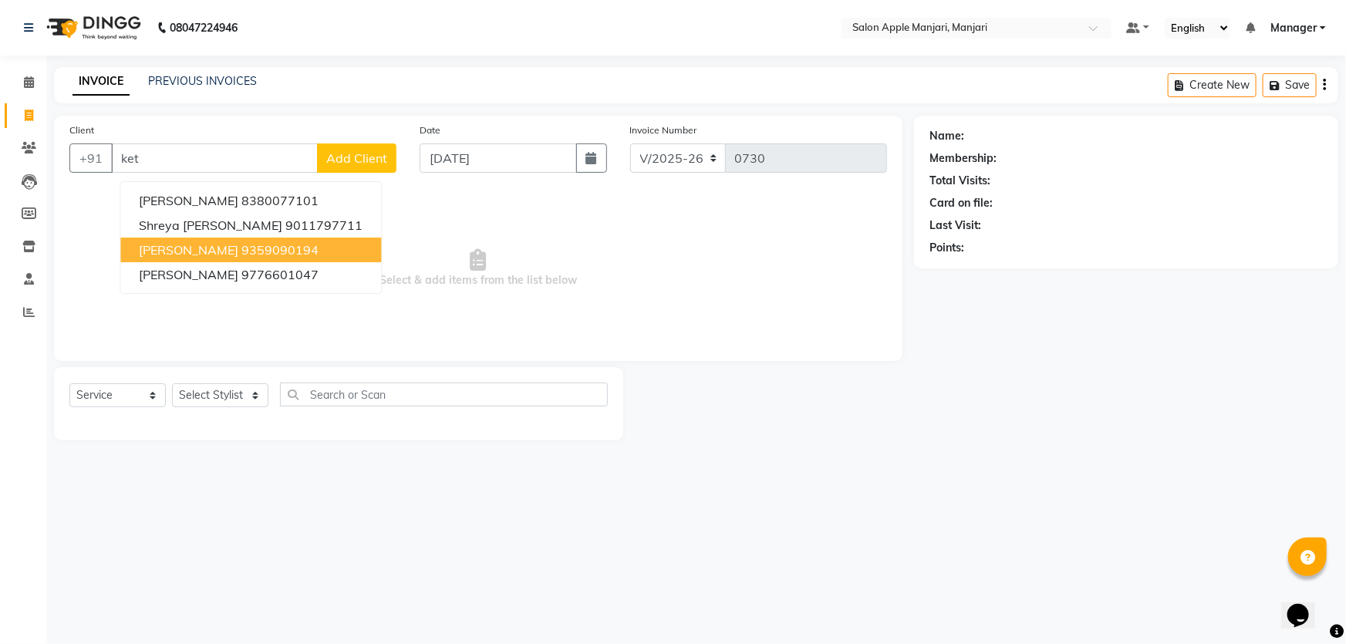
click at [309, 258] on ngb-highlight "9359090194" at bounding box center [279, 249] width 77 height 15
type input "9359090194"
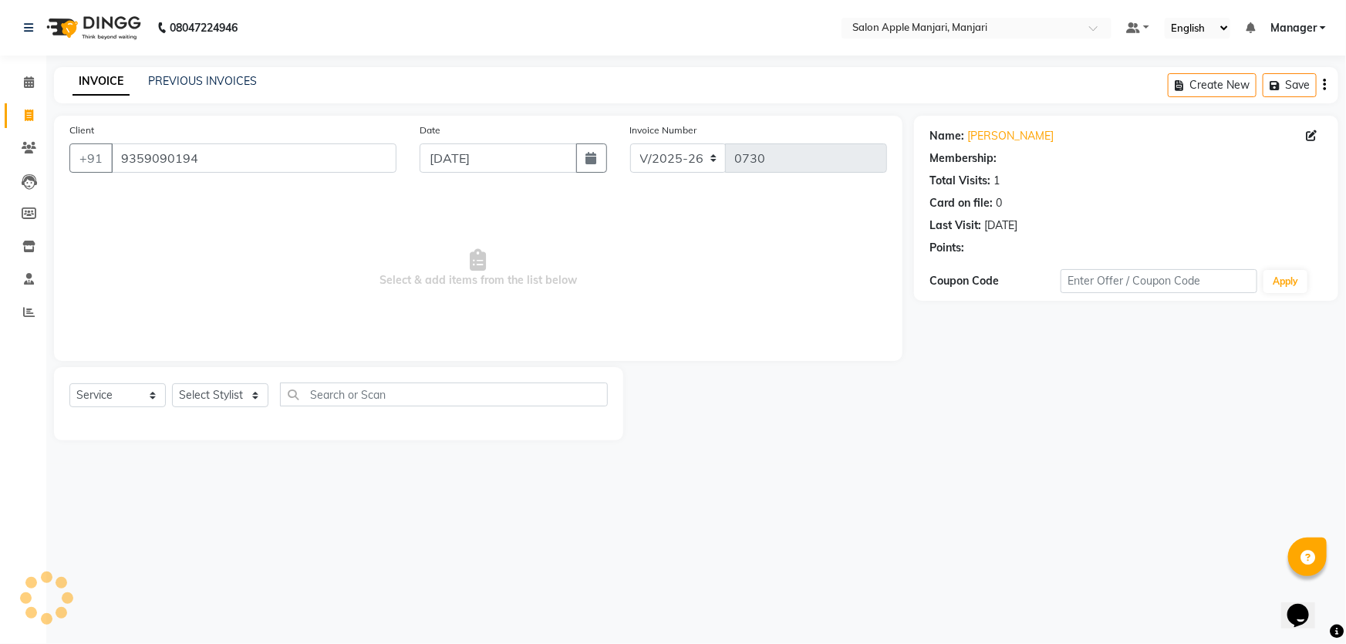
select select "1: Object"
click at [33, 153] on icon at bounding box center [29, 148] width 15 height 12
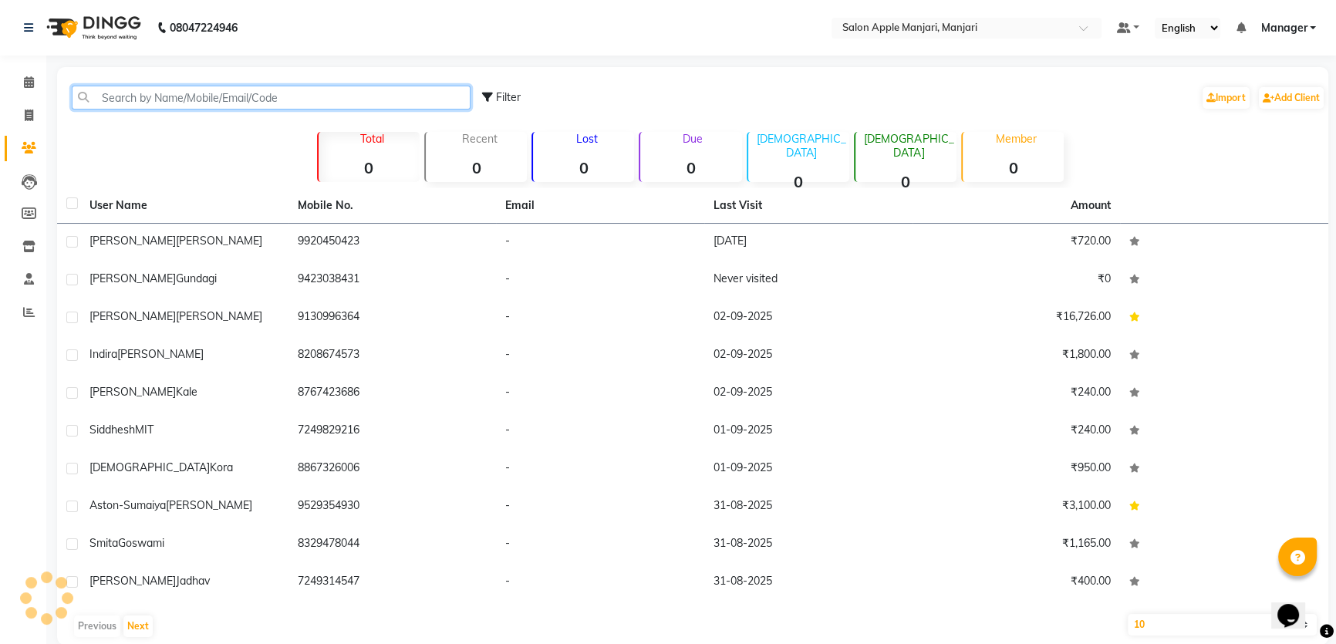
click at [302, 107] on input "text" at bounding box center [271, 98] width 399 height 24
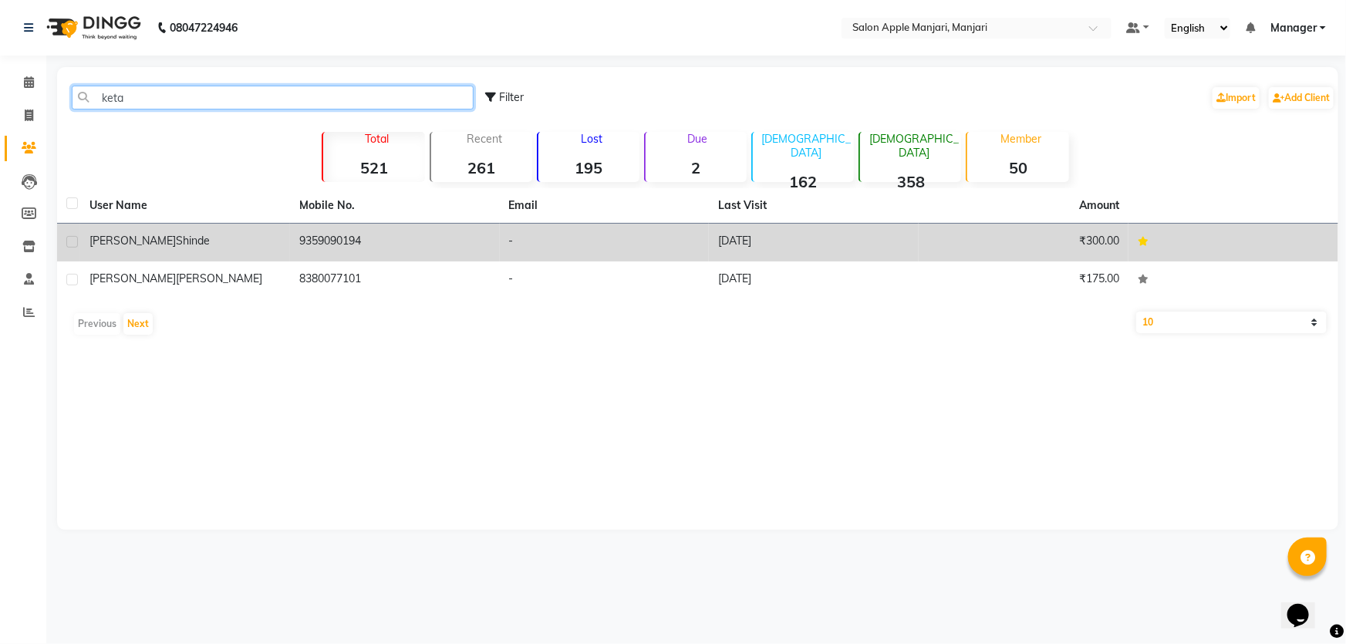
type input "keta"
click at [324, 254] on td "9359090194" at bounding box center [395, 243] width 210 height 38
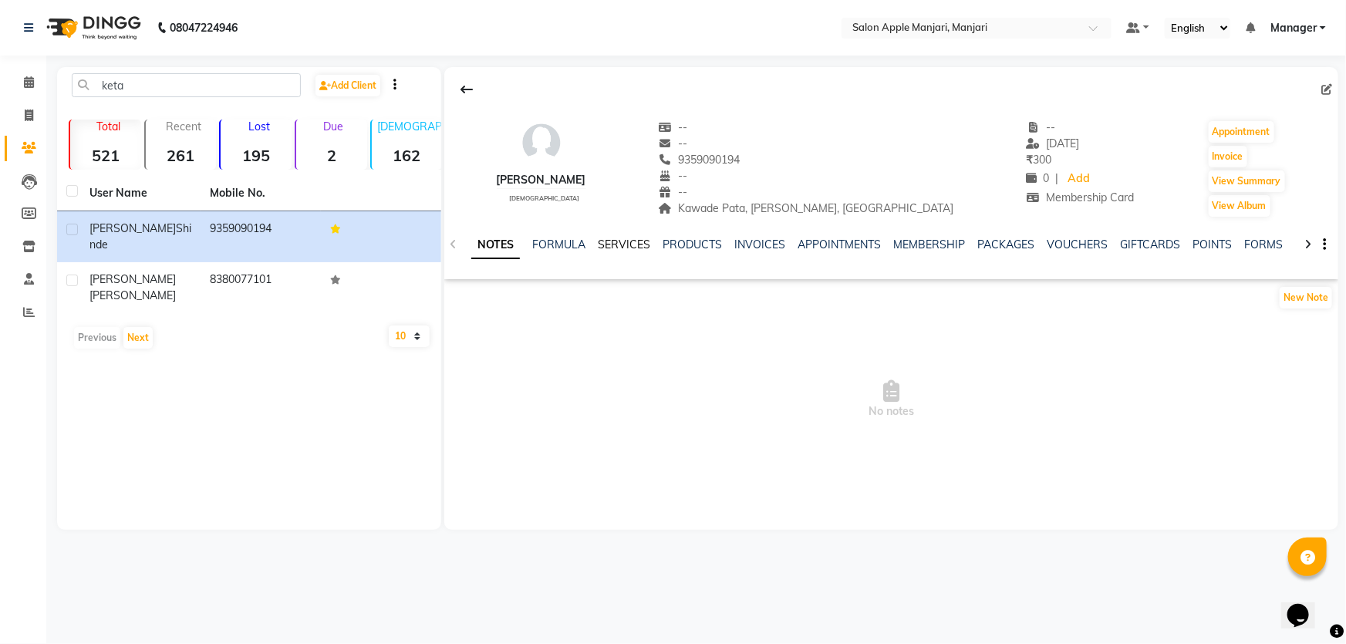
click at [624, 251] on link "SERVICES" at bounding box center [624, 245] width 52 height 14
click at [622, 259] on link "SERVICES" at bounding box center [604, 245] width 65 height 28
drag, startPoint x: 514, startPoint y: 271, endPoint x: 528, endPoint y: 267, distance: 14.4
click at [521, 265] on div "NOTES FORMULA SERVICES PRODUCTS INVOICES APPOINTMENTS MEMBERSHIP PACKAGES VOUCH…" at bounding box center [872, 251] width 803 height 29
click at [613, 259] on link "SERVICES" at bounding box center [604, 245] width 65 height 28
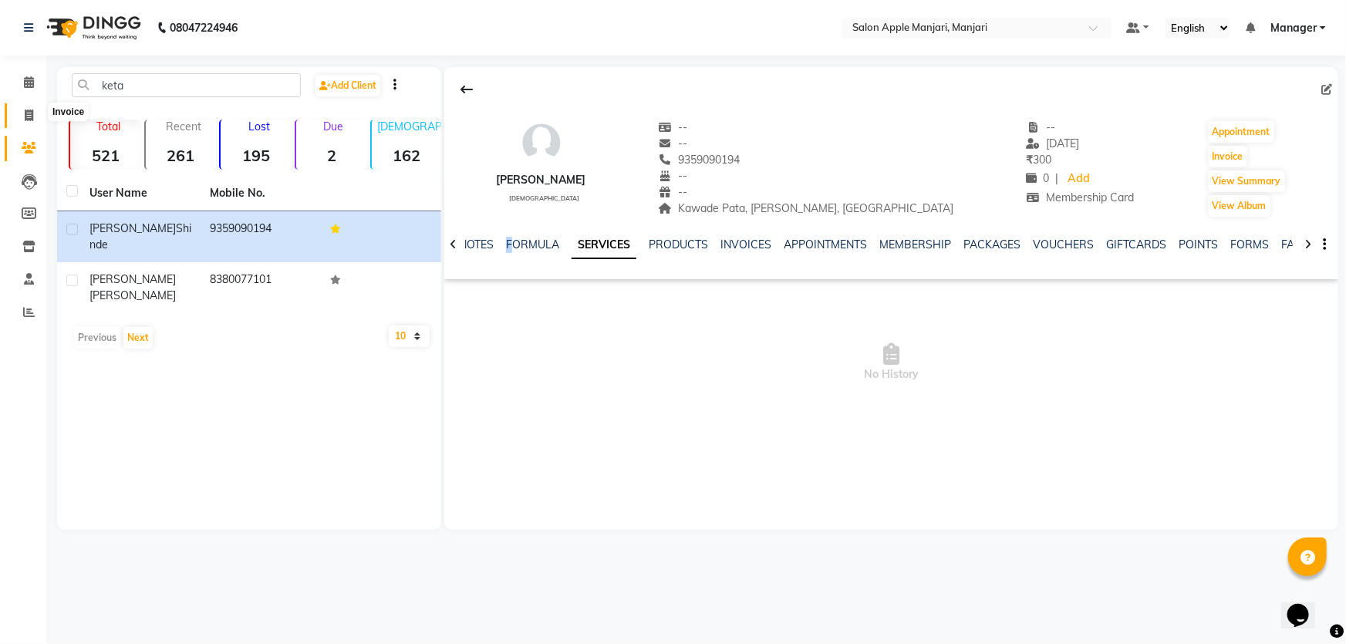
click at [32, 111] on icon at bounding box center [29, 116] width 8 height 12
select select "service"
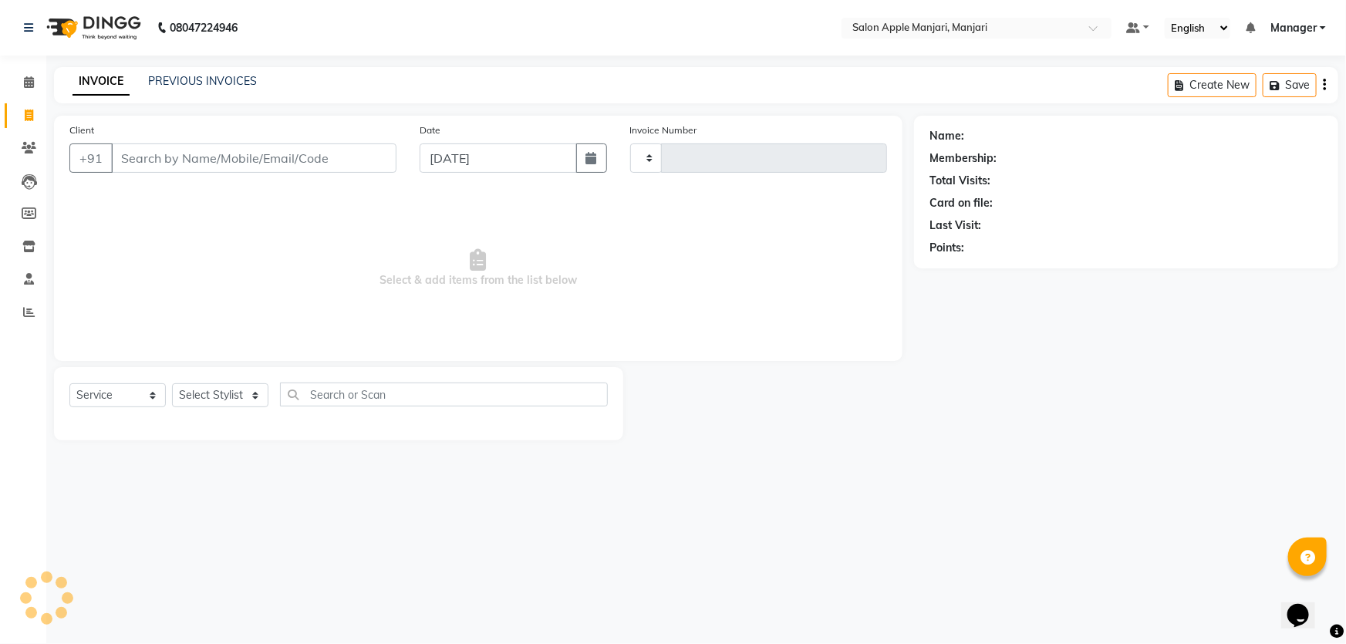
type input "0730"
select select "8088"
click at [25, 275] on icon at bounding box center [29, 279] width 10 height 12
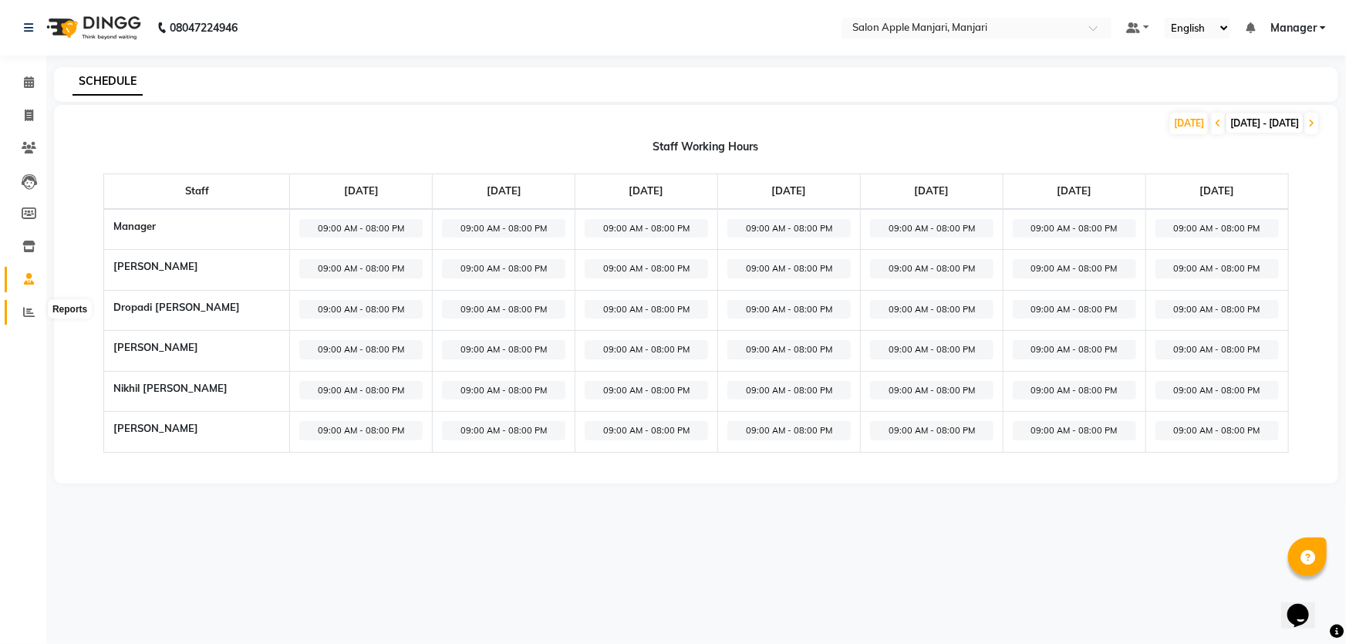
click at [18, 309] on span at bounding box center [28, 313] width 27 height 18
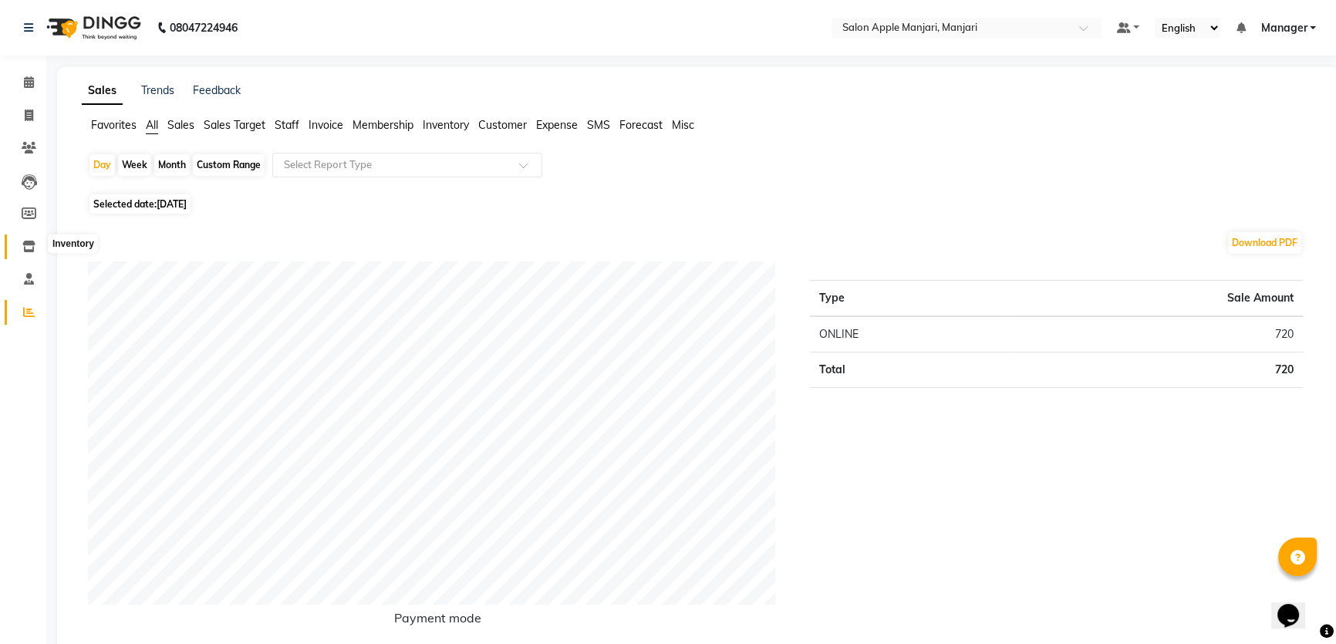
click at [26, 252] on span at bounding box center [28, 247] width 27 height 18
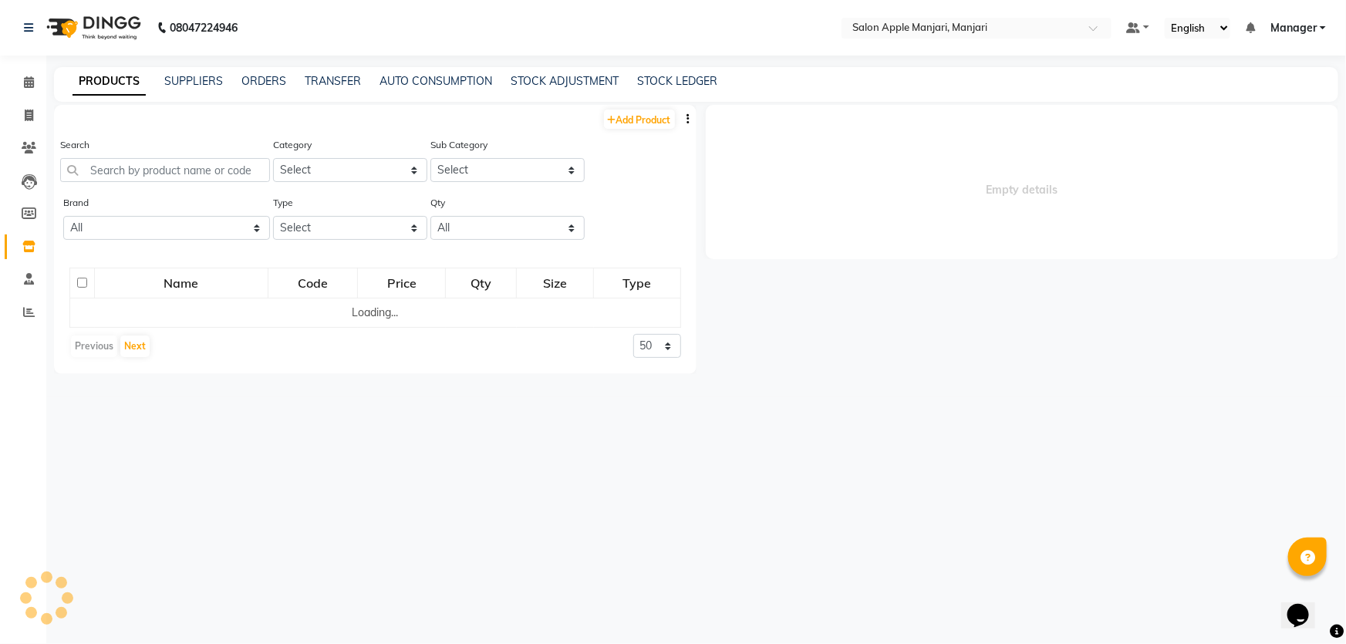
select select
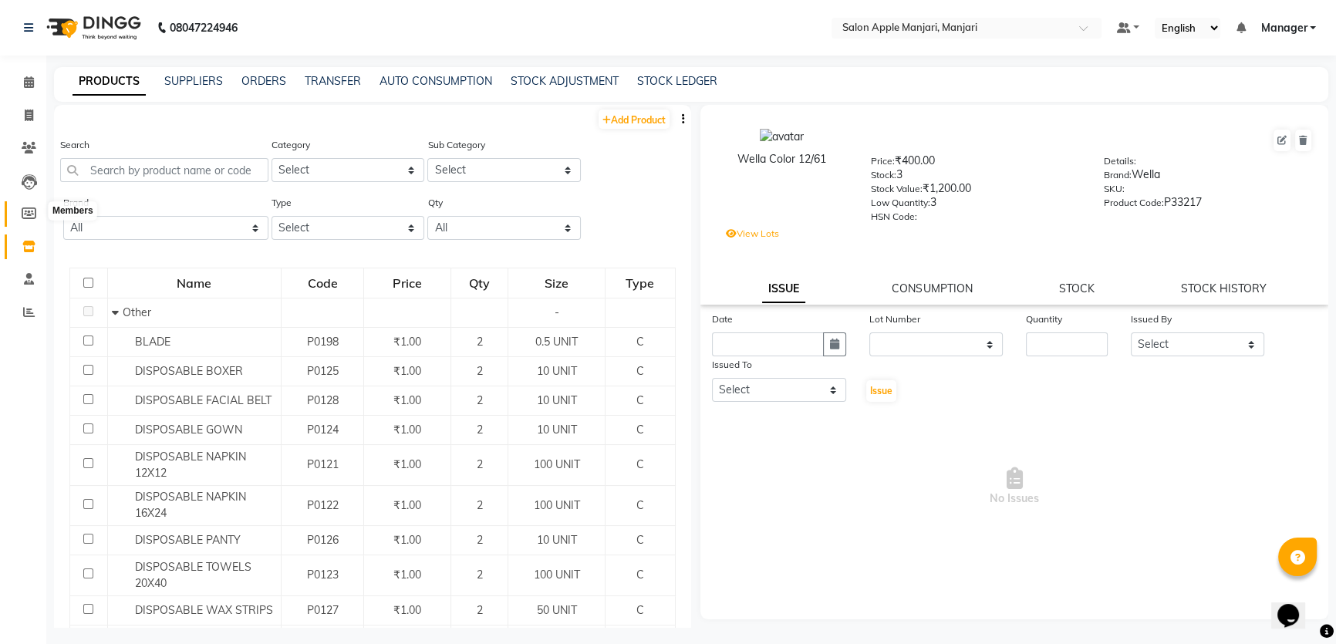
click at [19, 217] on span at bounding box center [28, 214] width 27 height 18
select select
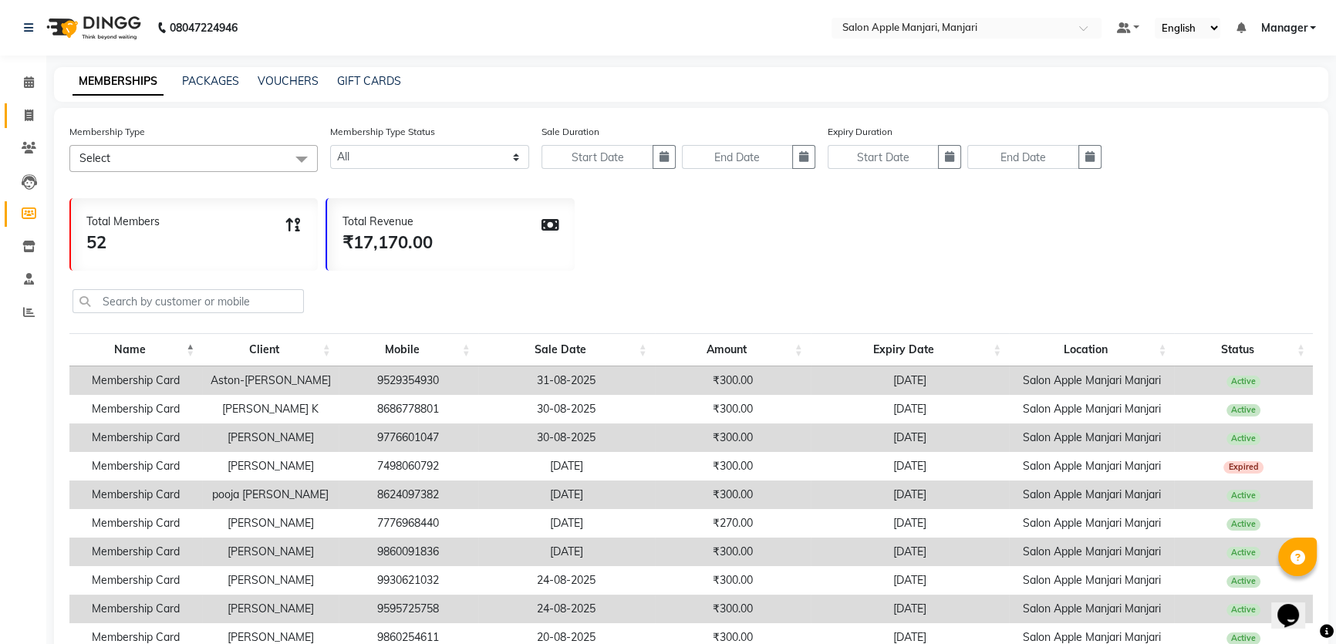
click at [29, 124] on link "Invoice" at bounding box center [23, 115] width 37 height 25
select select "8088"
select select "service"
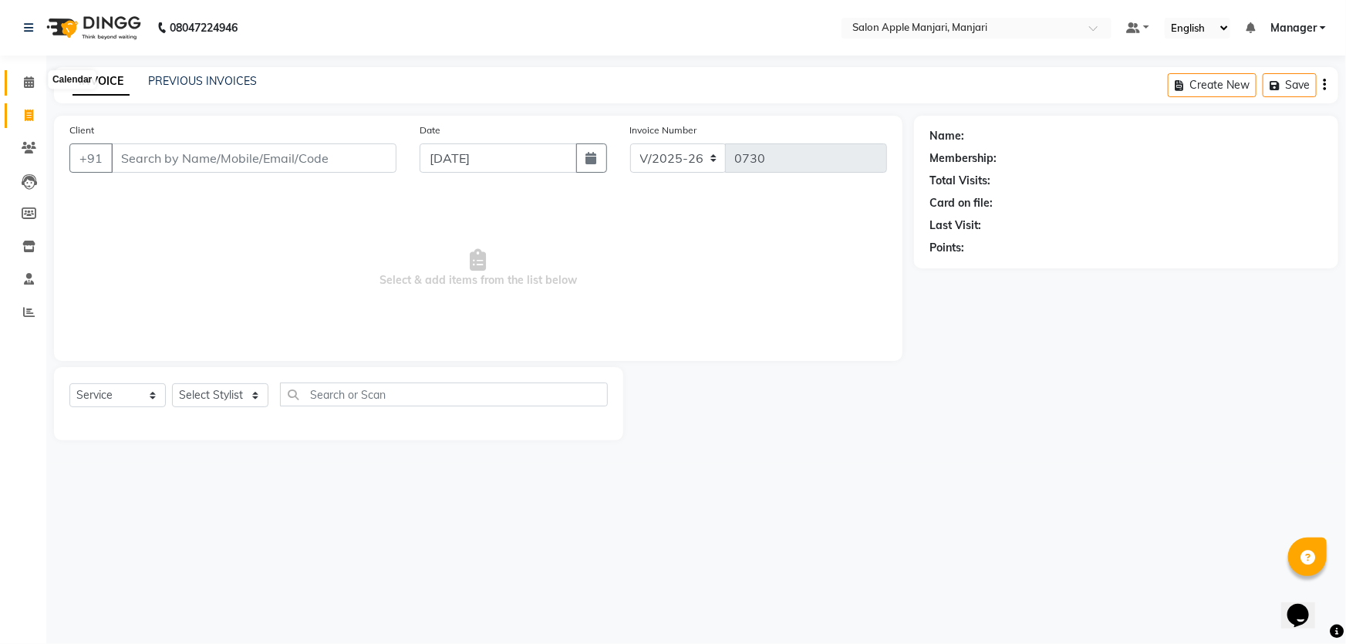
click at [35, 91] on span at bounding box center [28, 83] width 27 height 18
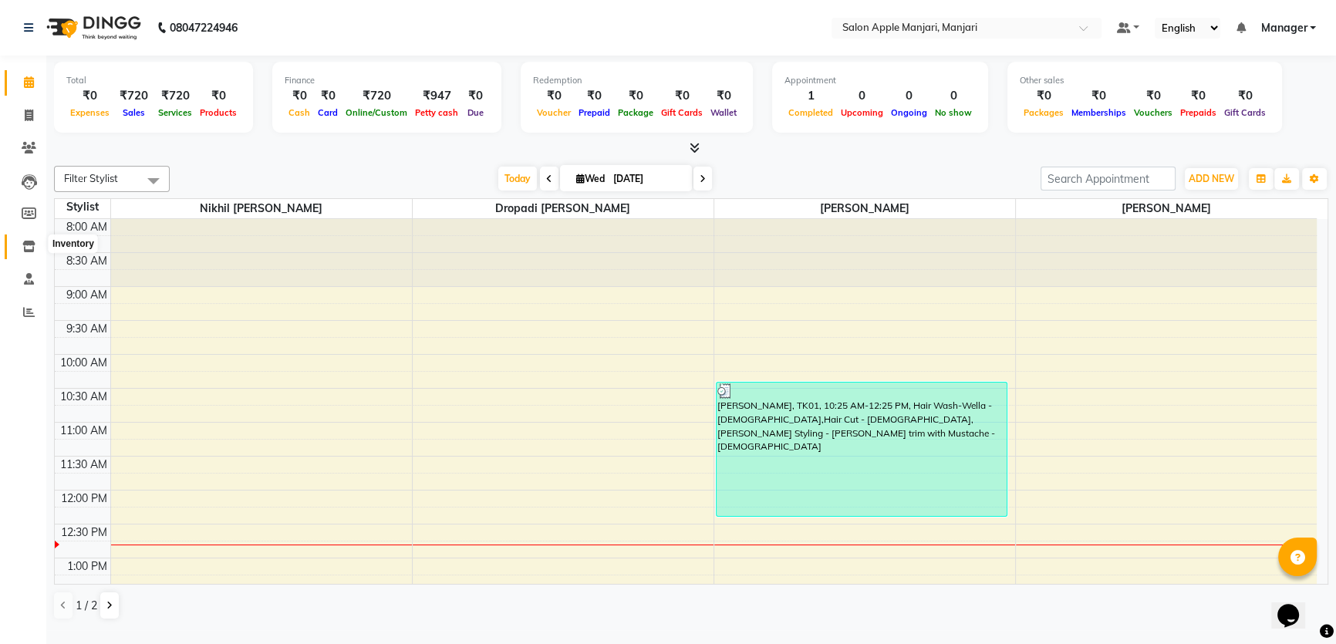
click at [25, 238] on span at bounding box center [28, 247] width 27 height 18
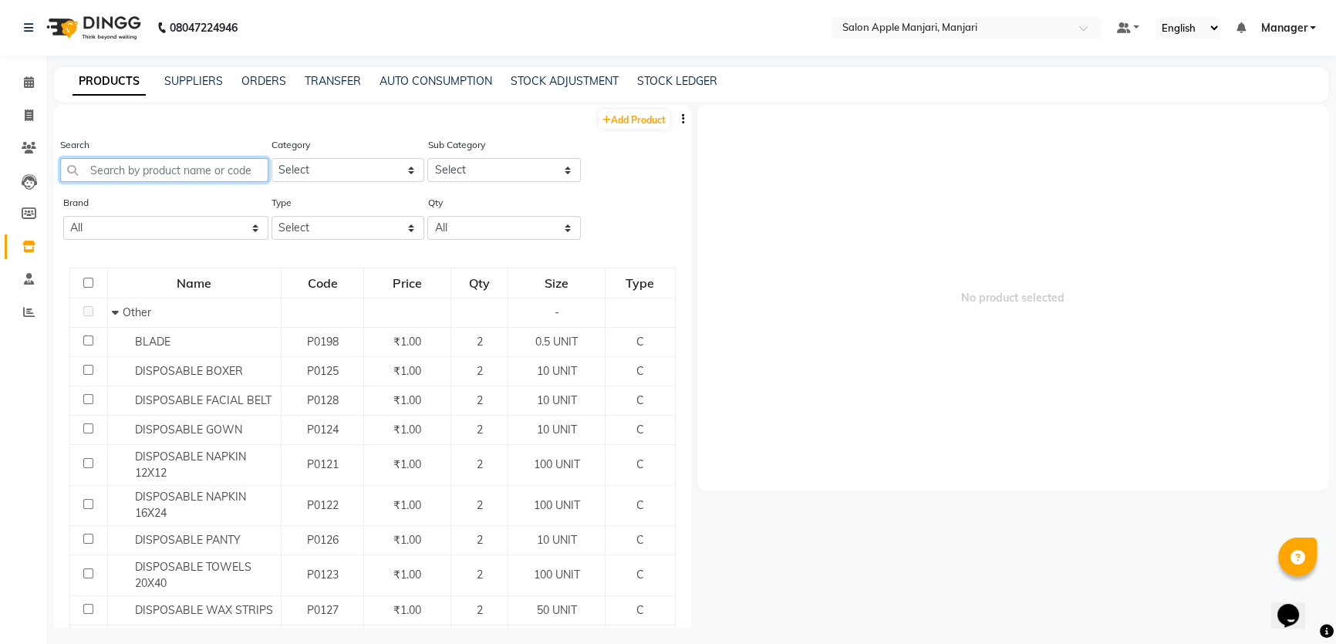
click at [218, 182] on input "text" at bounding box center [164, 170] width 208 height 24
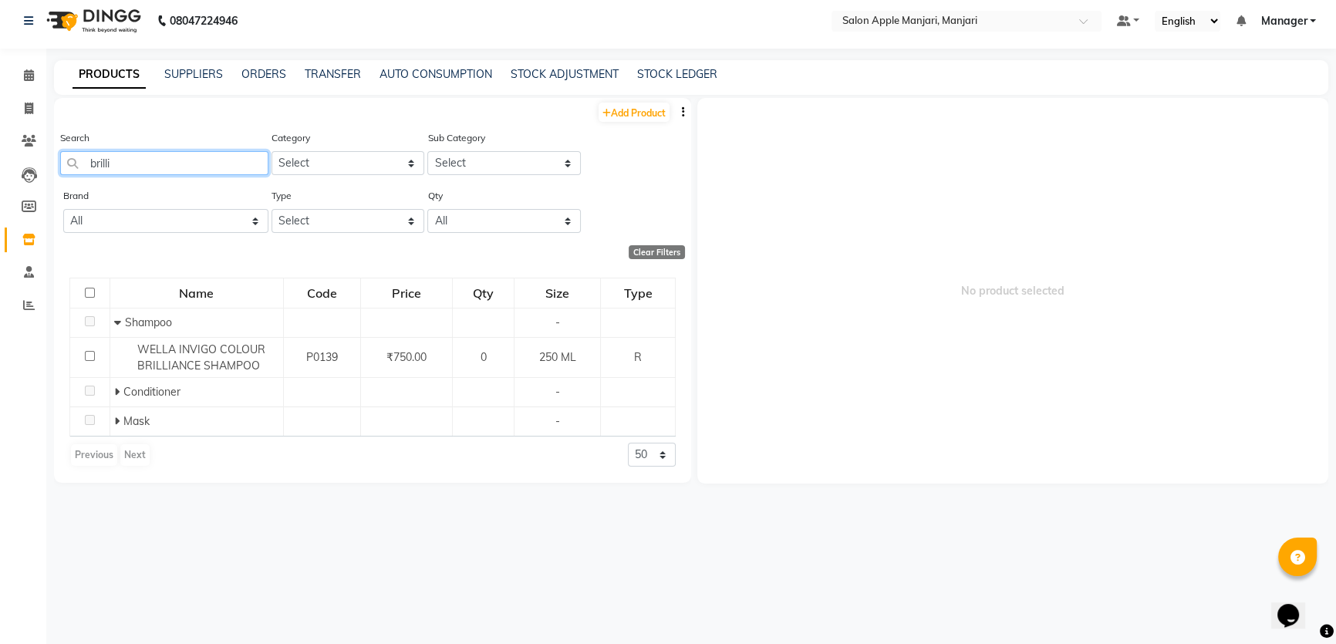
scroll to position [15, 0]
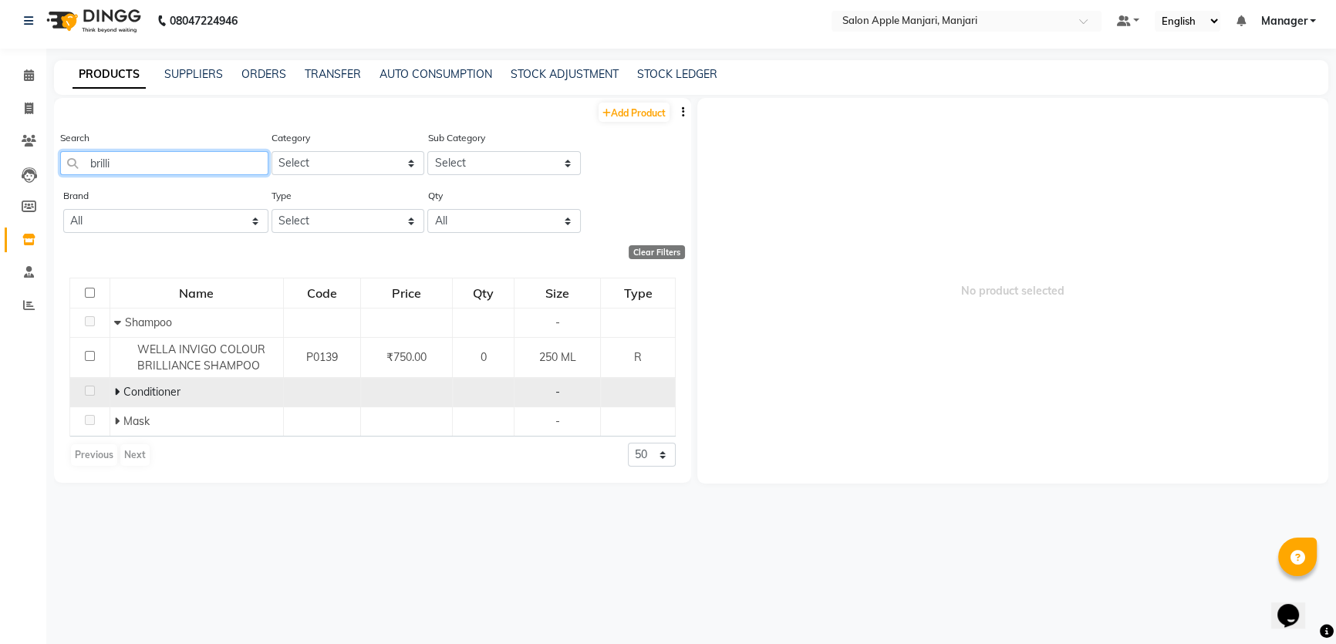
type input "brilli"
click at [147, 399] on span "Conditioner" at bounding box center [151, 392] width 57 height 14
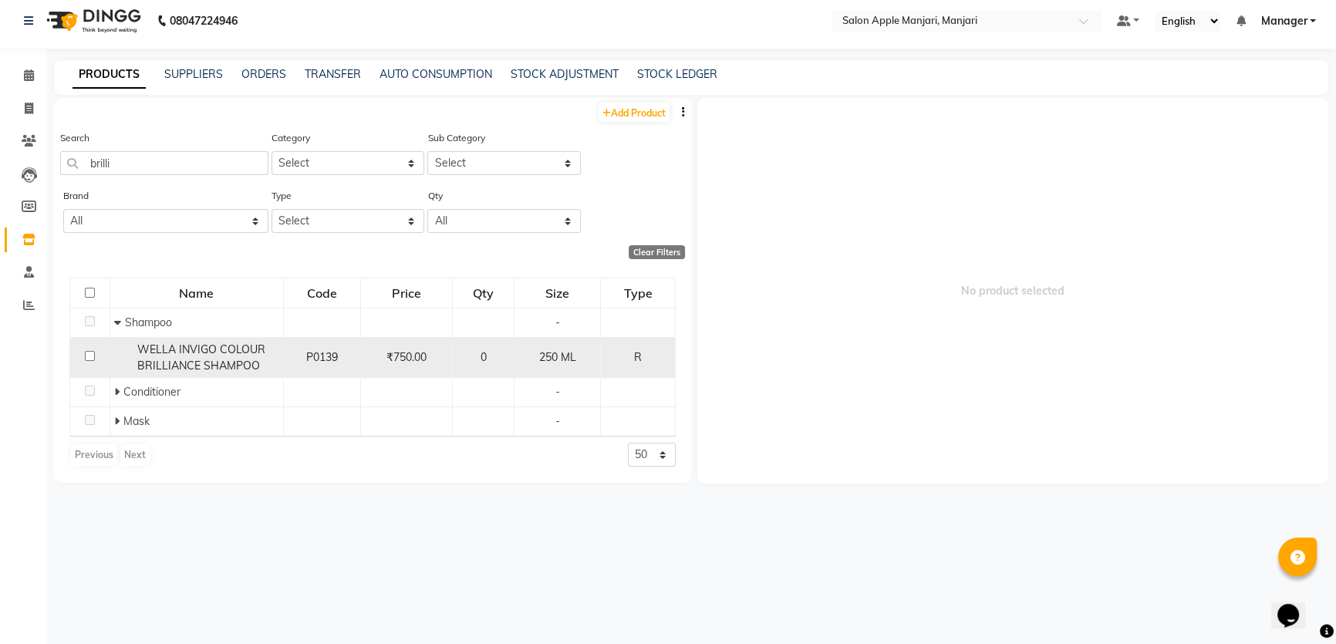
click at [225, 374] on div "WELLA INVIGO COLOUR BRILLIANCE SHAMPOO" at bounding box center [196, 358] width 165 height 32
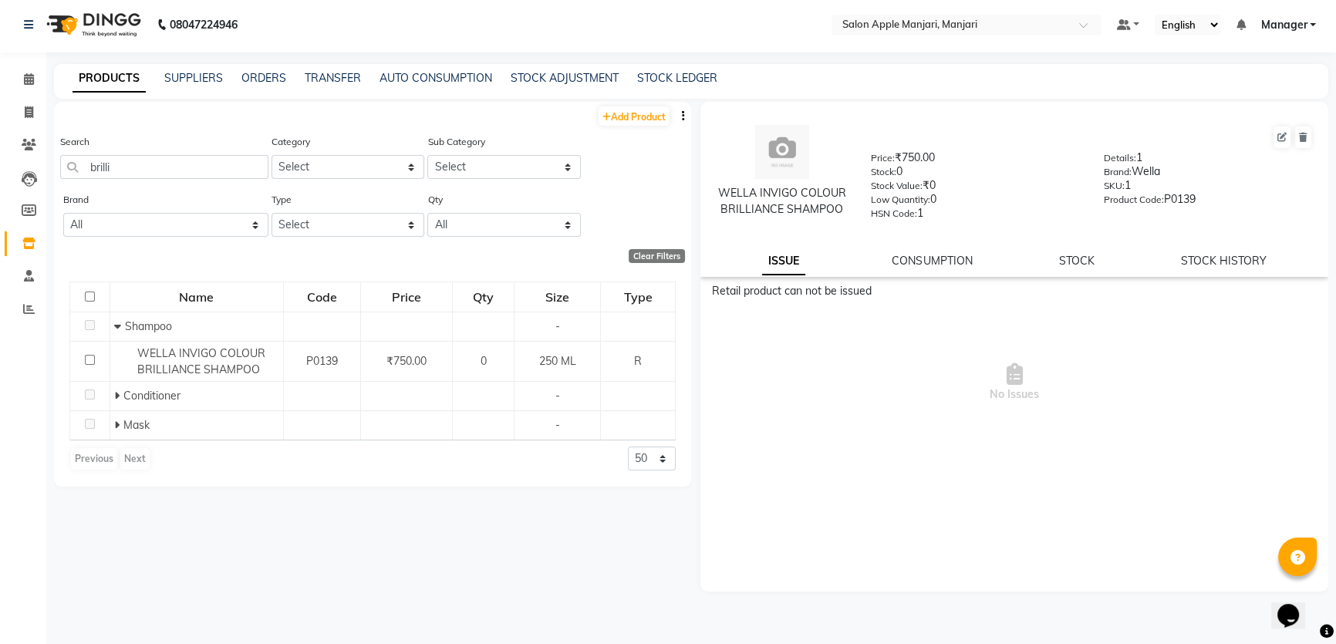
scroll to position [0, 0]
click at [36, 89] on span at bounding box center [28, 83] width 27 height 18
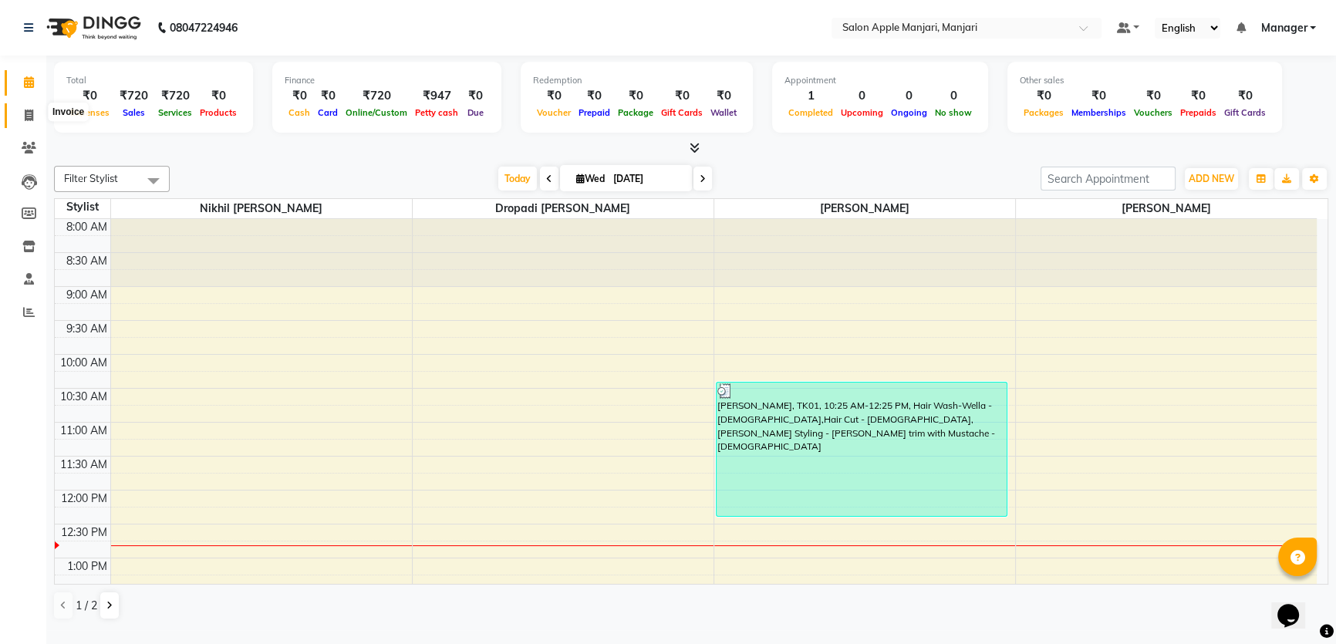
click at [21, 113] on span at bounding box center [28, 116] width 27 height 18
select select "service"
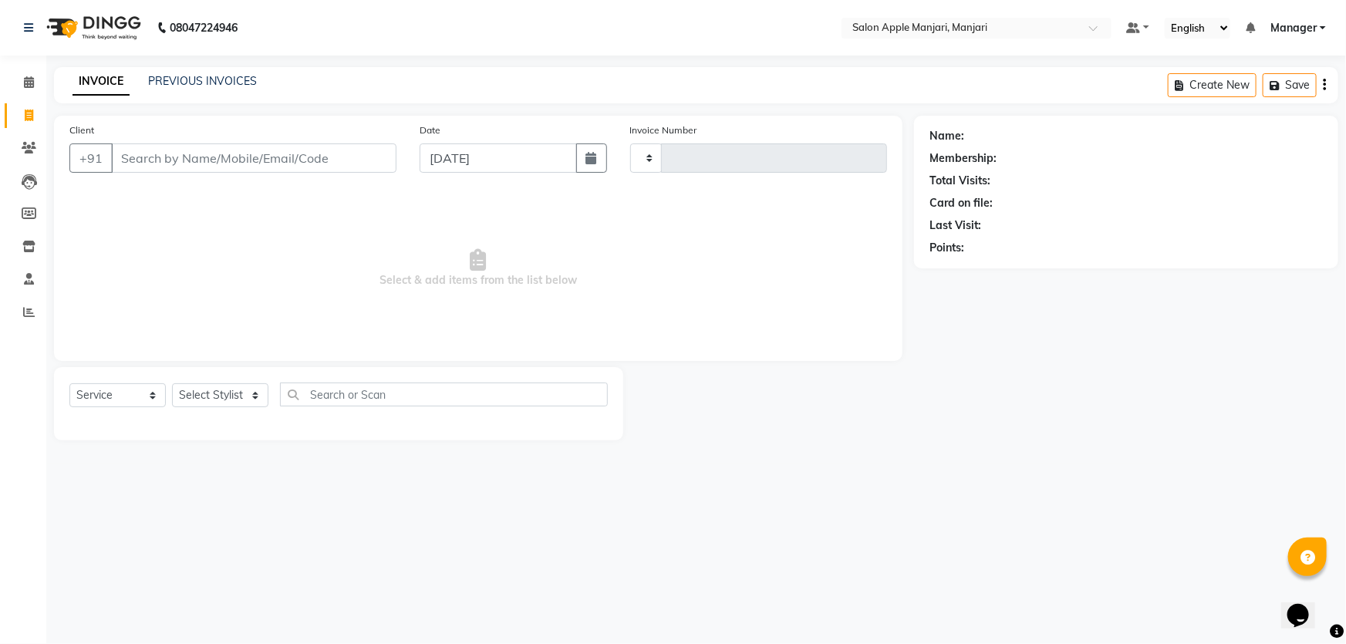
type input "0730"
select select "8088"
click at [23, 248] on icon at bounding box center [28, 247] width 13 height 12
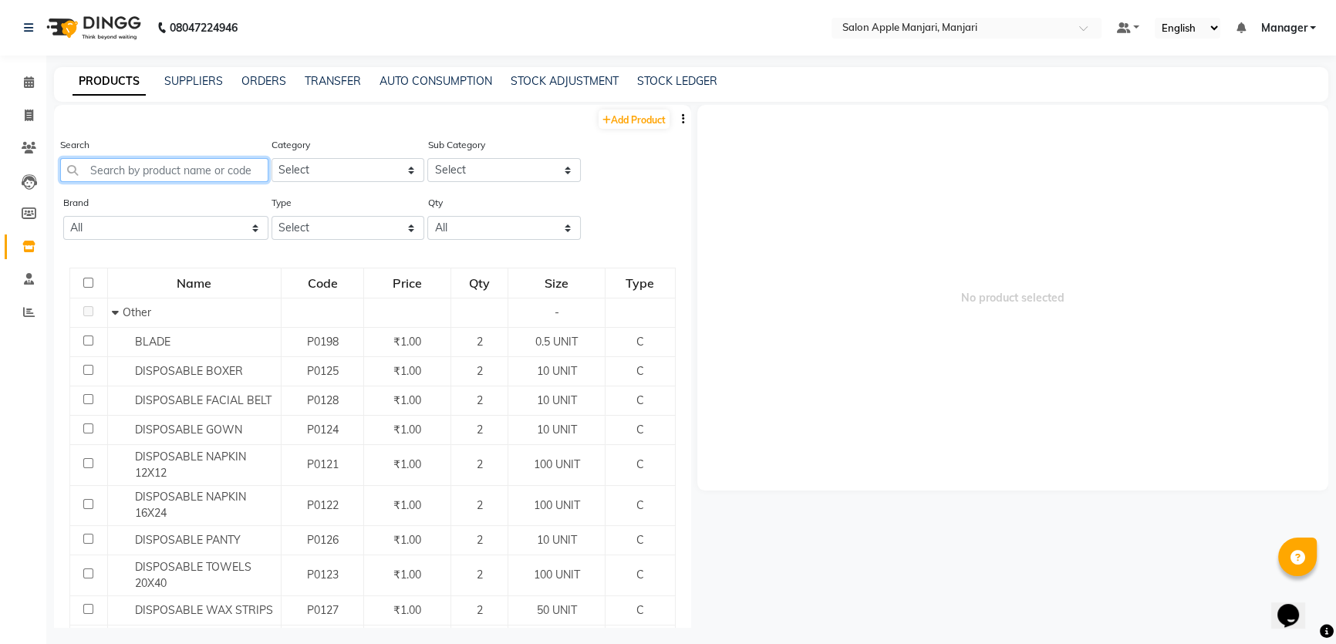
click at [201, 179] on input "text" at bounding box center [164, 170] width 208 height 24
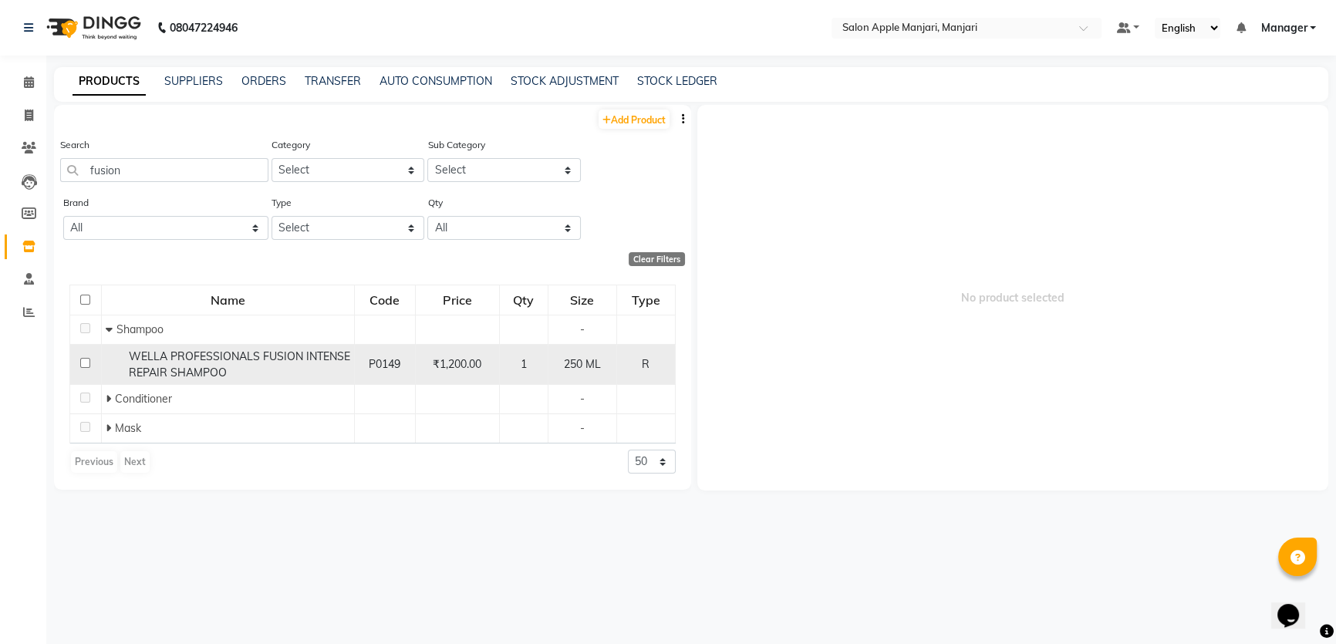
click at [229, 381] on div "WELLA PROFESSIONALS FUSION INTENSE REPAIR SHAMPOO" at bounding box center [228, 365] width 244 height 32
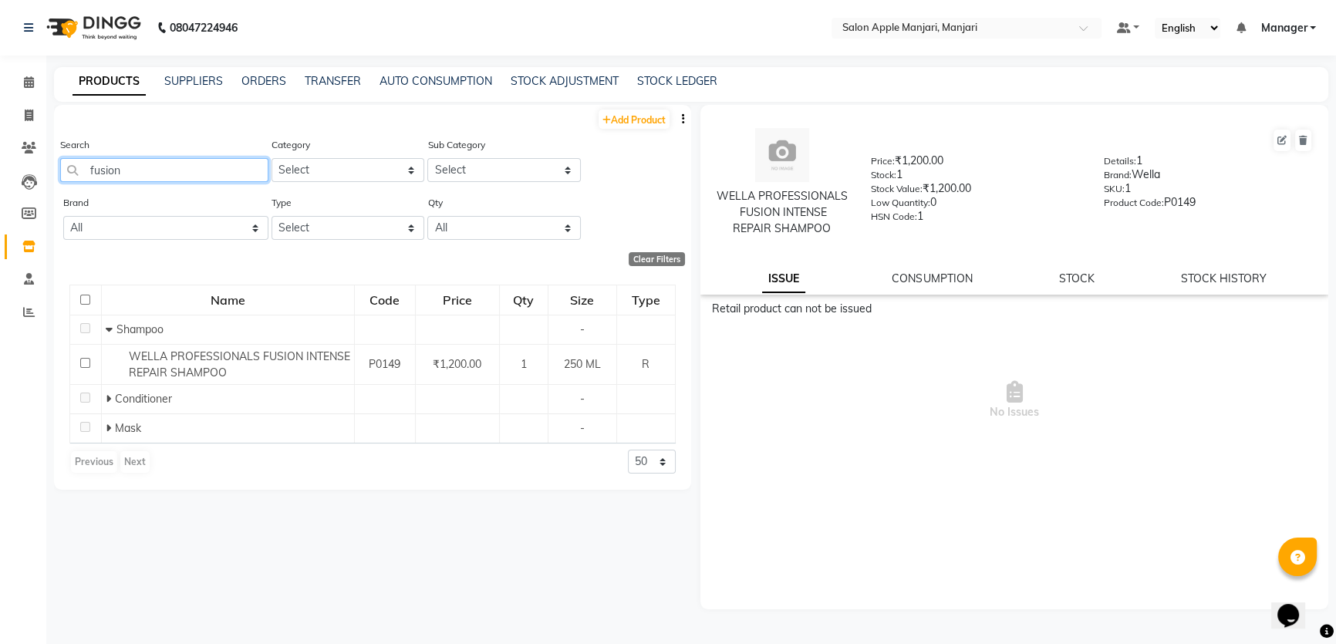
drag, startPoint x: 177, startPoint y: 194, endPoint x: 0, endPoint y: 201, distance: 177.5
click at [0, 201] on app-home "08047224946 Select Location × Salon Apple Manjari, Manjari Default Panel My Pan…" at bounding box center [668, 325] width 1336 height 651
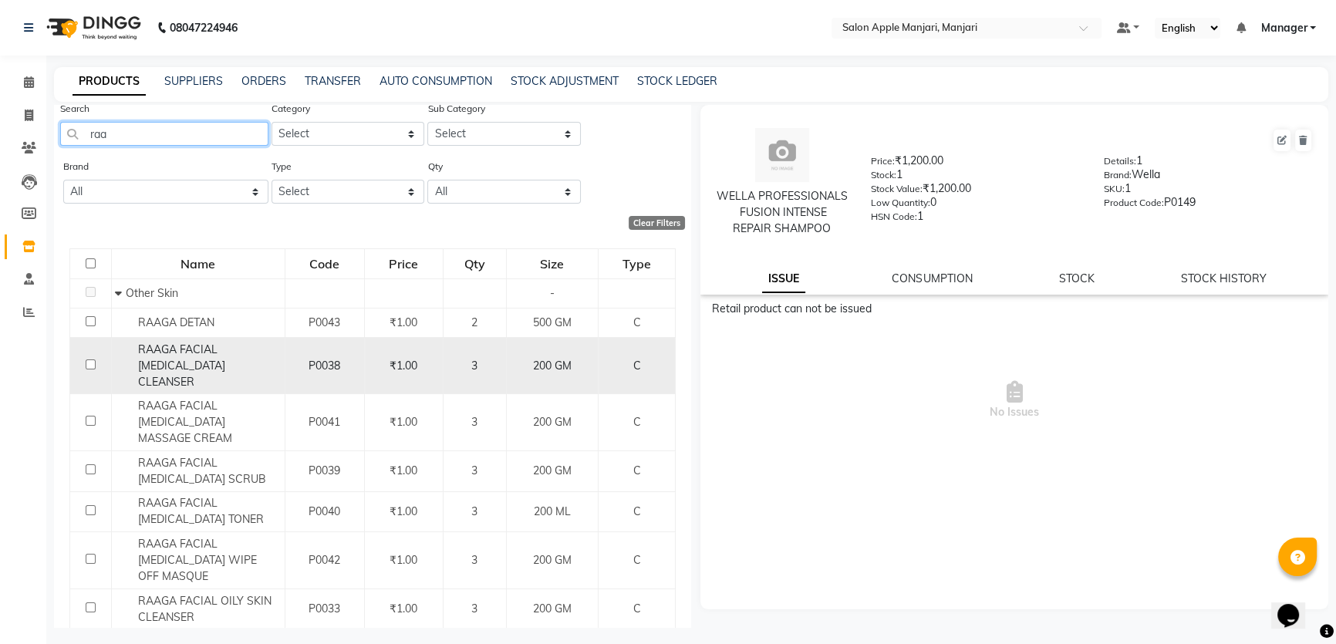
scroll to position [69, 0]
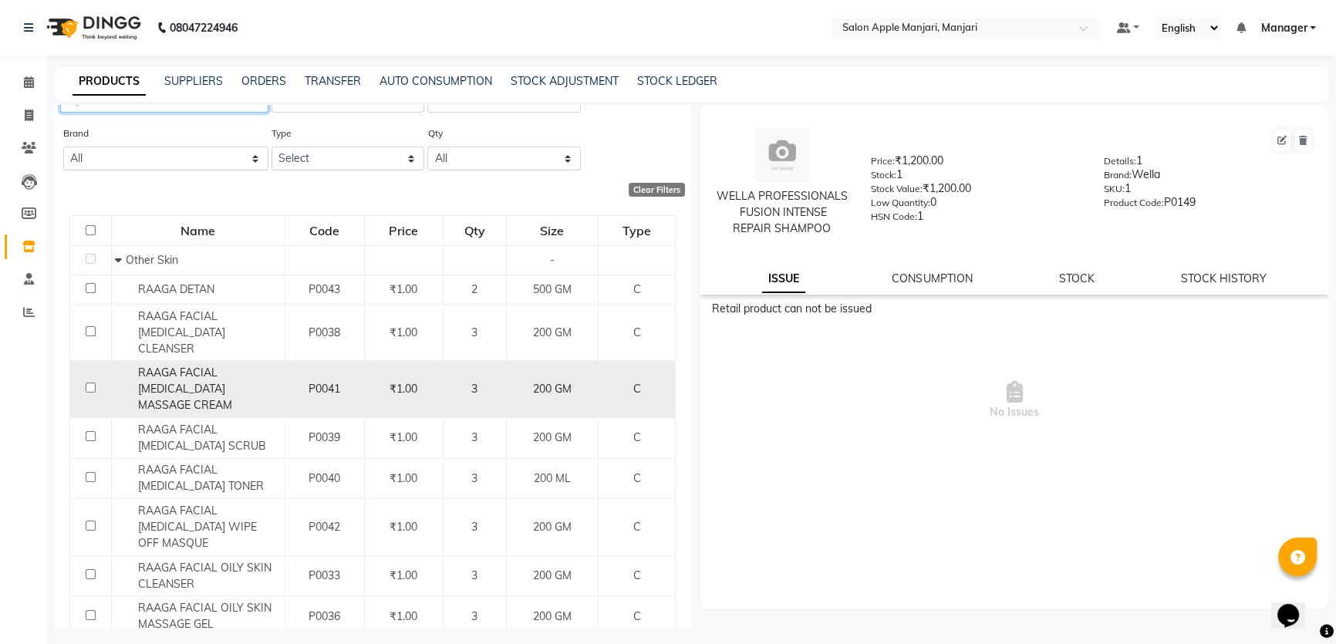
type input "raa"
click at [450, 397] on div "3" at bounding box center [475, 389] width 50 height 16
select select
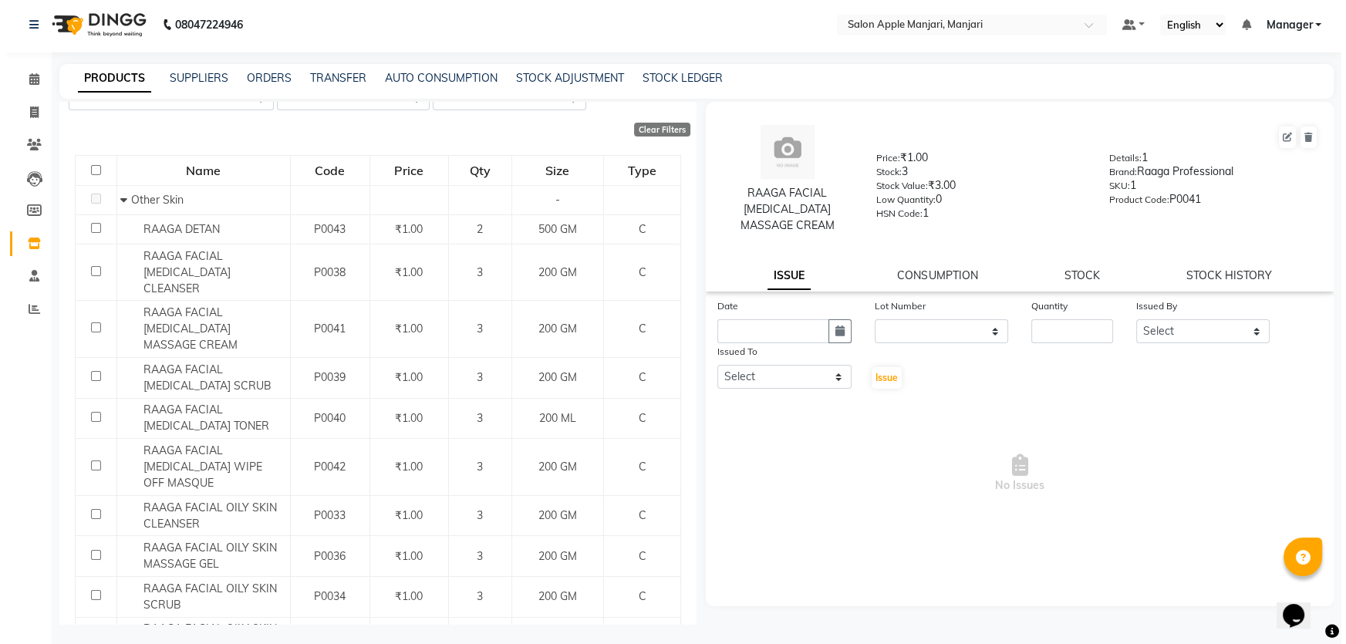
scroll to position [0, 0]
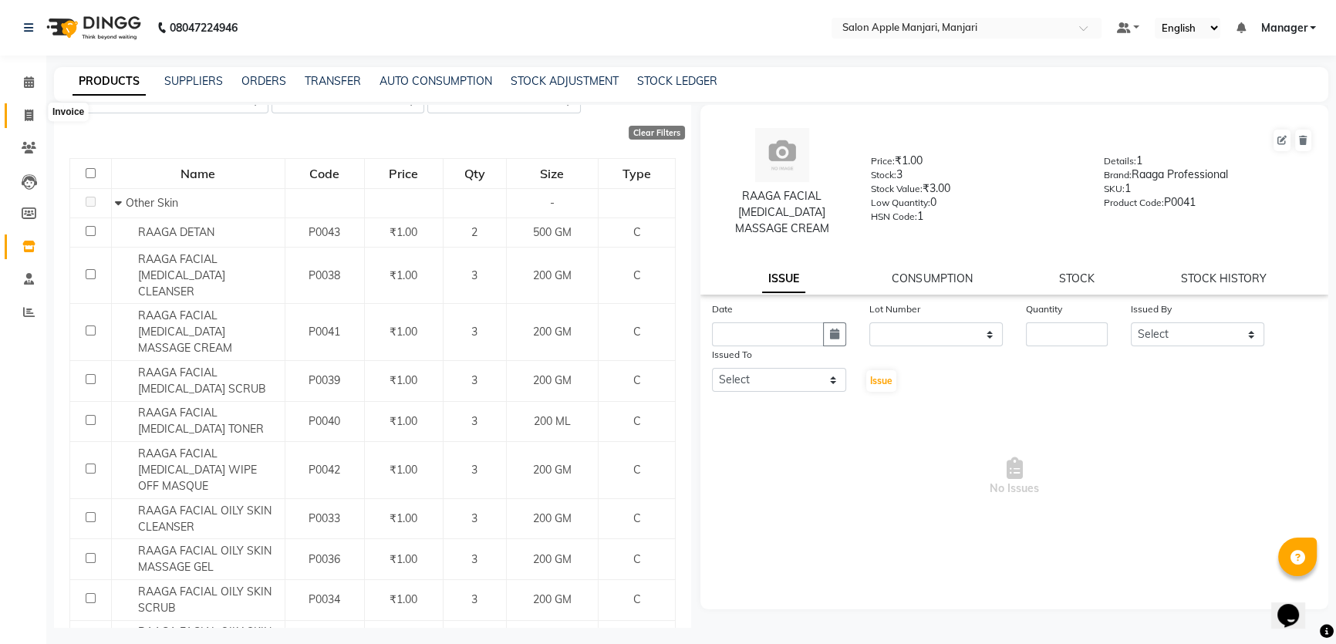
click at [31, 110] on icon at bounding box center [29, 116] width 8 height 12
select select "service"
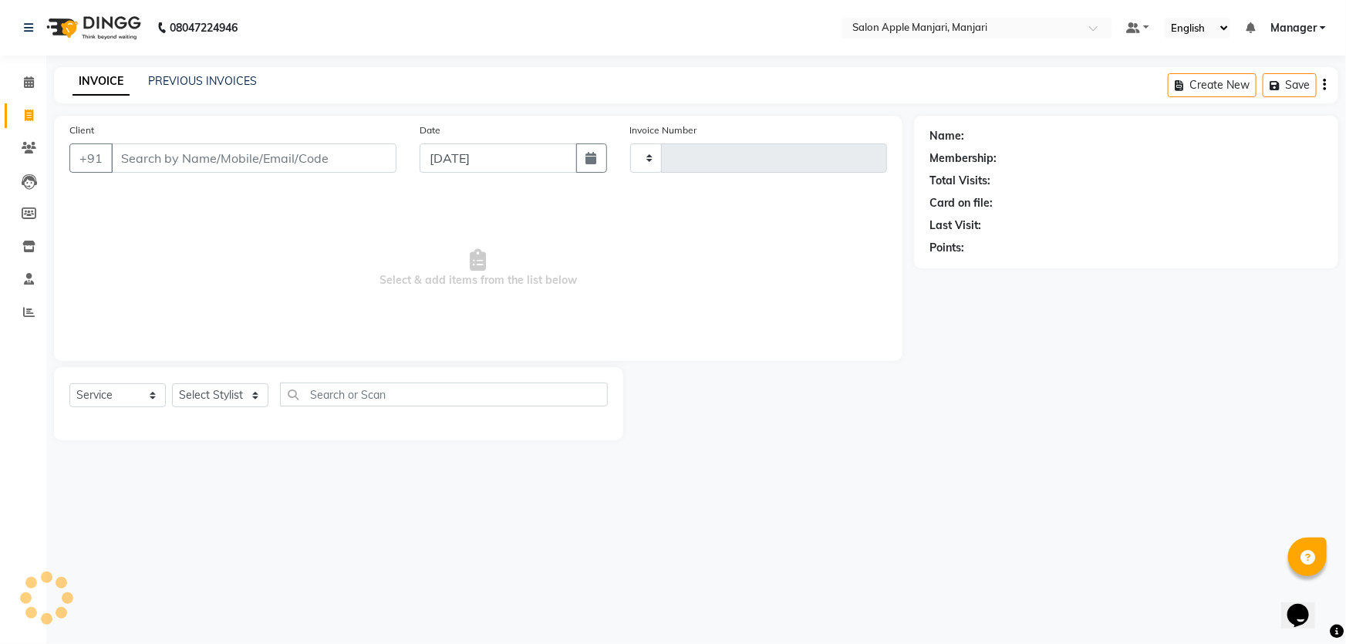
type input "0730"
select select "8088"
